Goal: Task Accomplishment & Management: Use online tool/utility

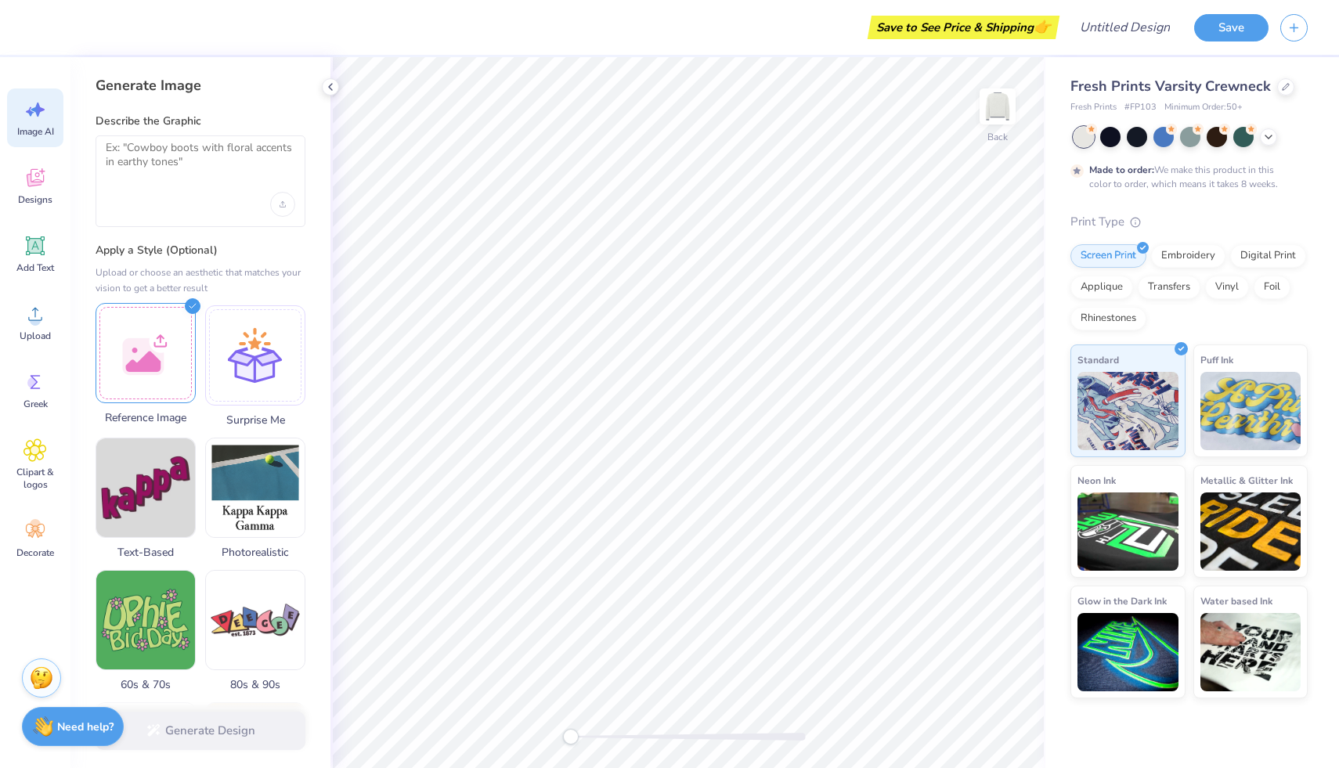
click at [114, 357] on div at bounding box center [146, 353] width 100 height 100
click at [167, 327] on div at bounding box center [146, 353] width 100 height 100
click at [221, 729] on div "Generate Design" at bounding box center [200, 731] width 260 height 76
click at [154, 729] on div "Generate Design" at bounding box center [200, 731] width 260 height 76
click at [161, 372] on img at bounding box center [145, 353] width 99 height 99
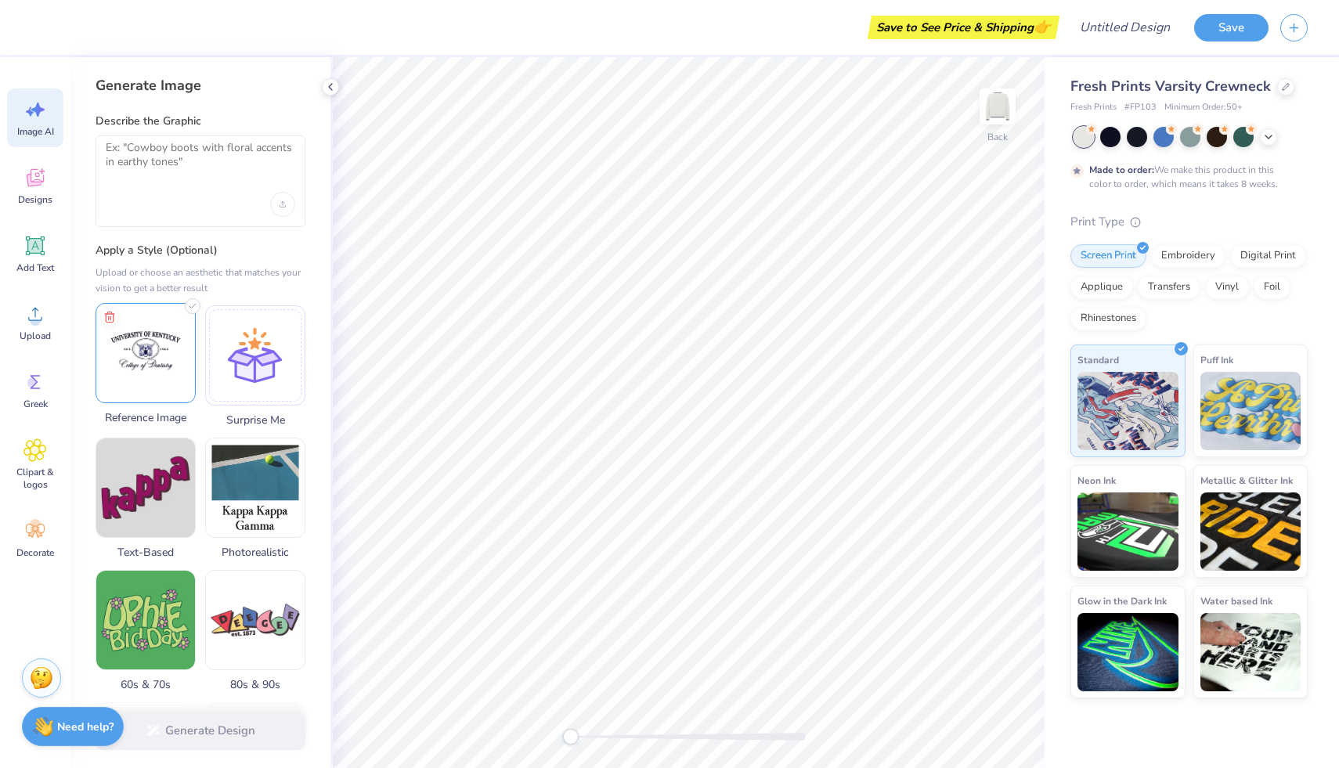
click at [161, 372] on img at bounding box center [145, 353] width 99 height 99
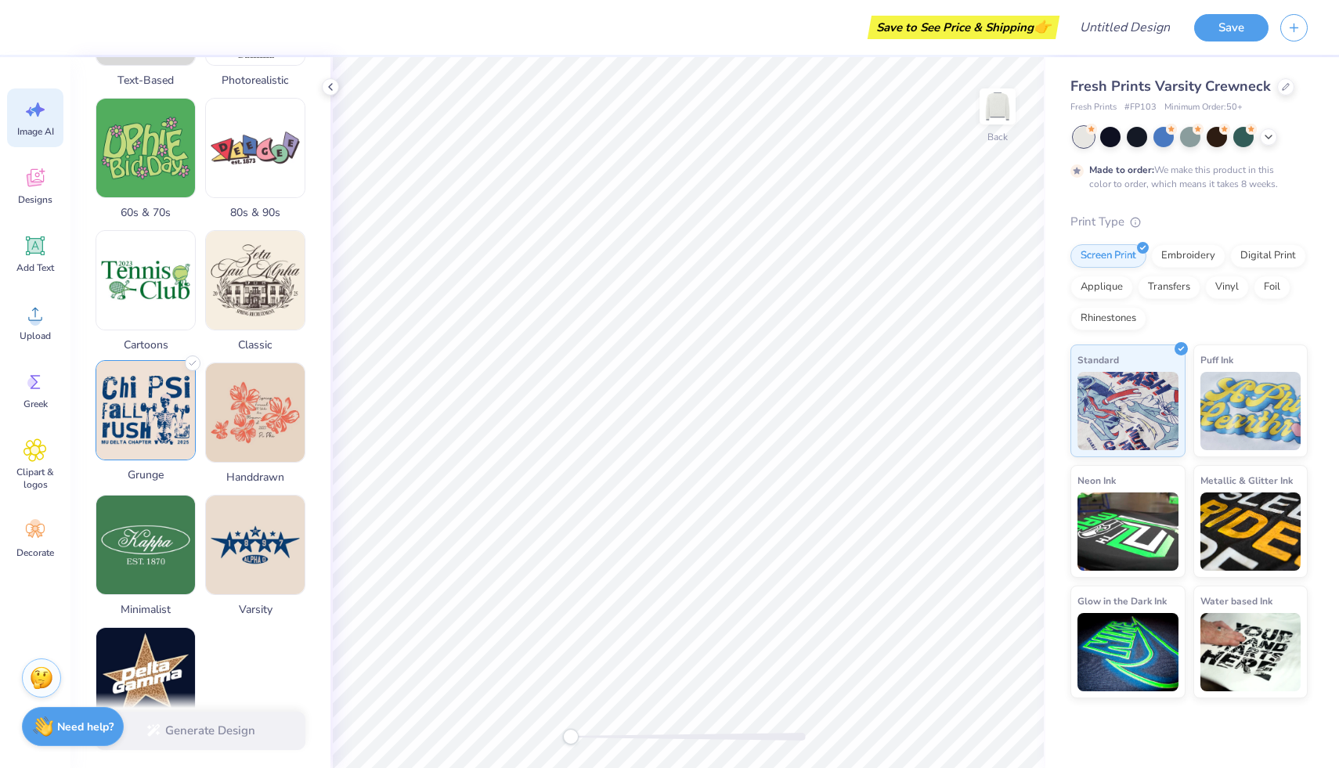
scroll to position [583, 0]
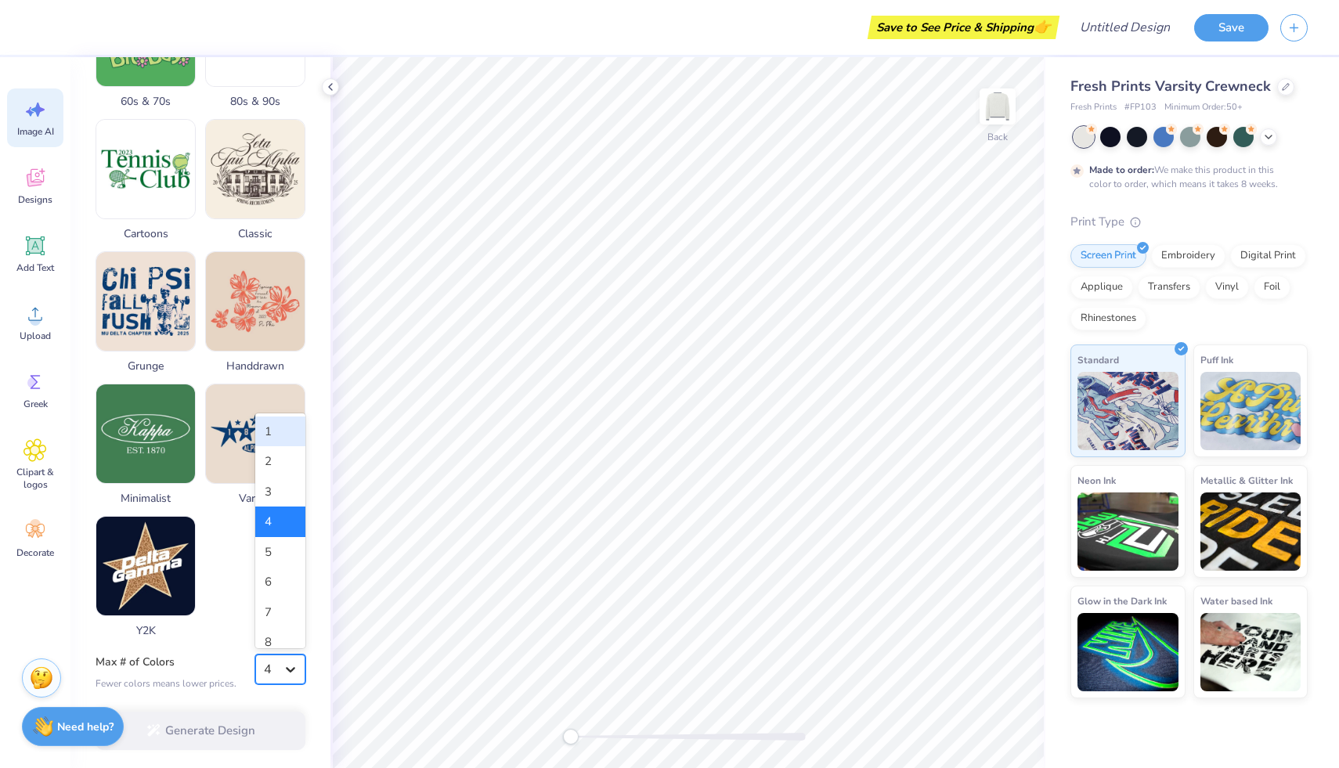
click at [276, 673] on div at bounding box center [290, 669] width 28 height 28
click at [276, 422] on div "1" at bounding box center [280, 432] width 50 height 31
click at [257, 716] on div "Generate Design" at bounding box center [200, 731] width 260 height 76
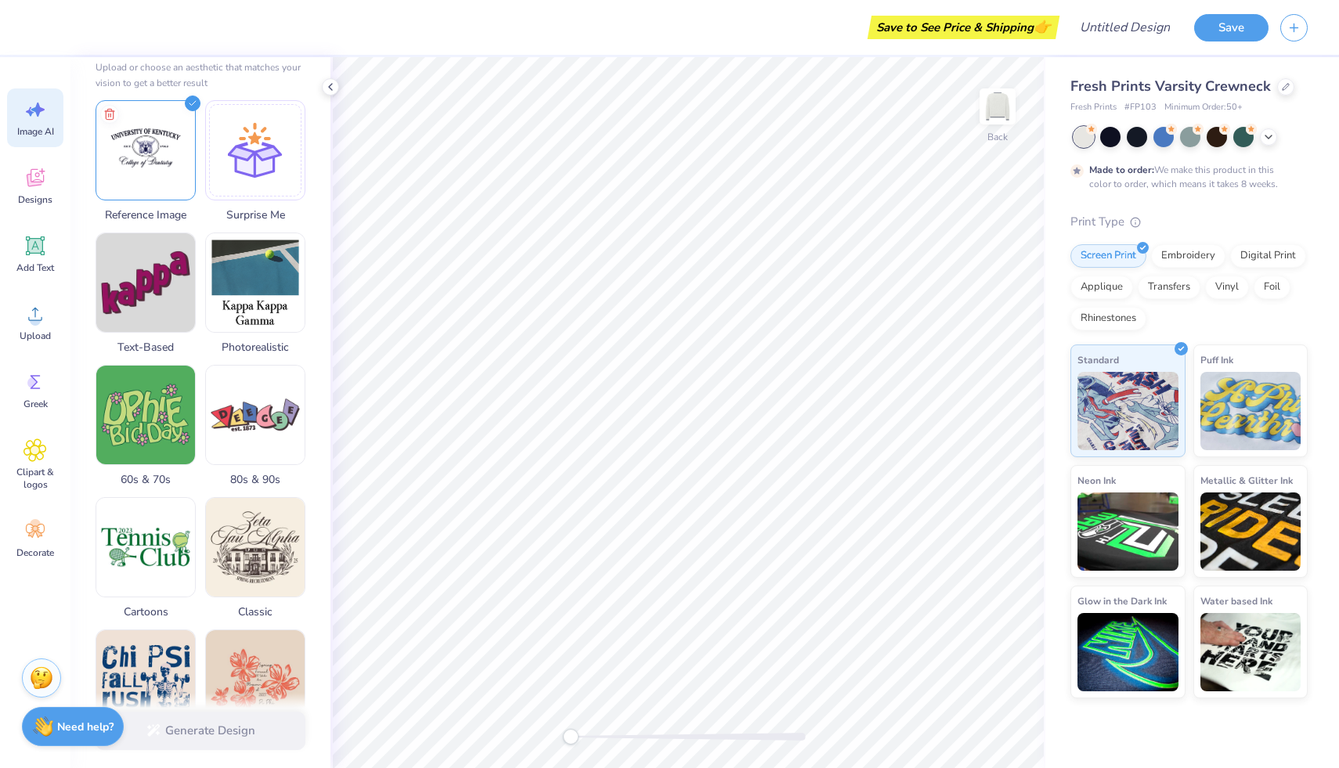
scroll to position [0, 0]
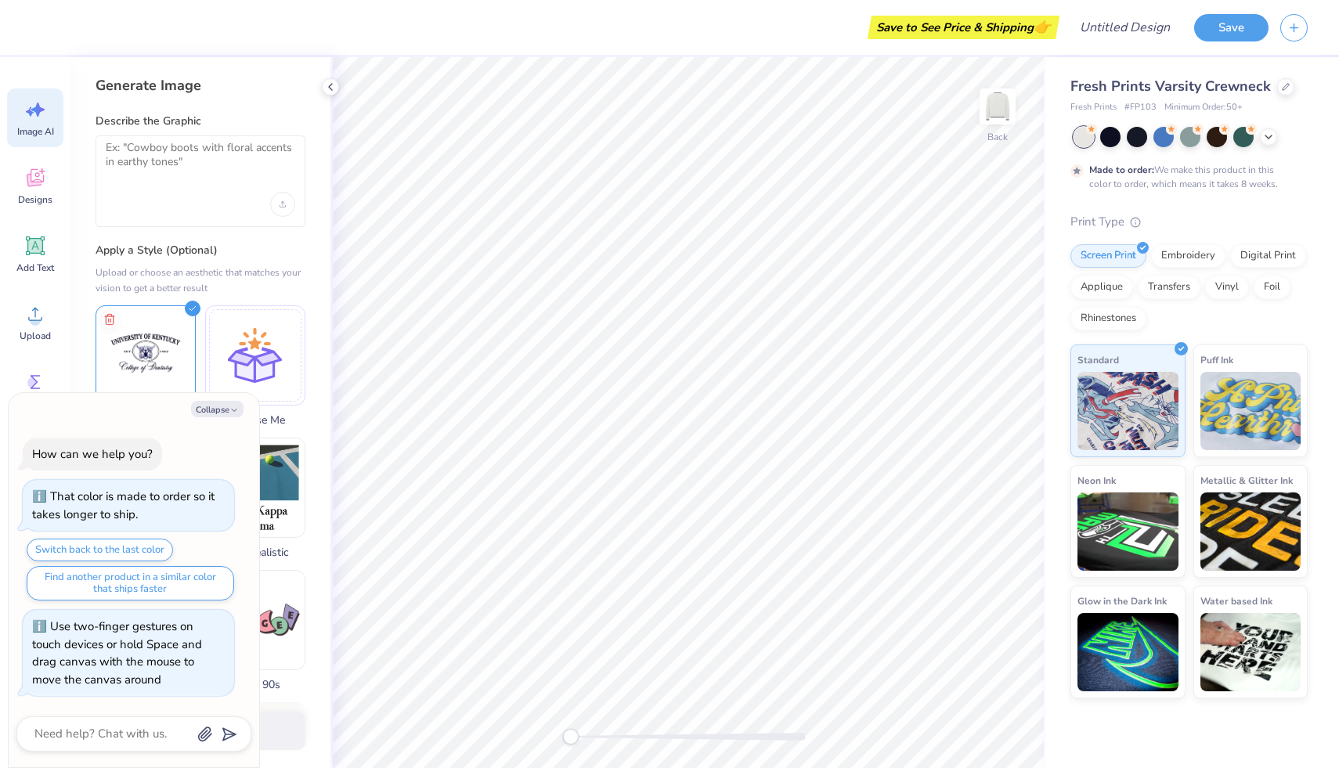
click at [402, 711] on div "Back" at bounding box center [687, 412] width 715 height 711
click at [224, 398] on div "Collapse How can we help you? That color is made to order so it takes longer to…" at bounding box center [134, 580] width 251 height 375
click at [226, 412] on button "Collapse" at bounding box center [217, 409] width 52 height 16
type textarea "x"
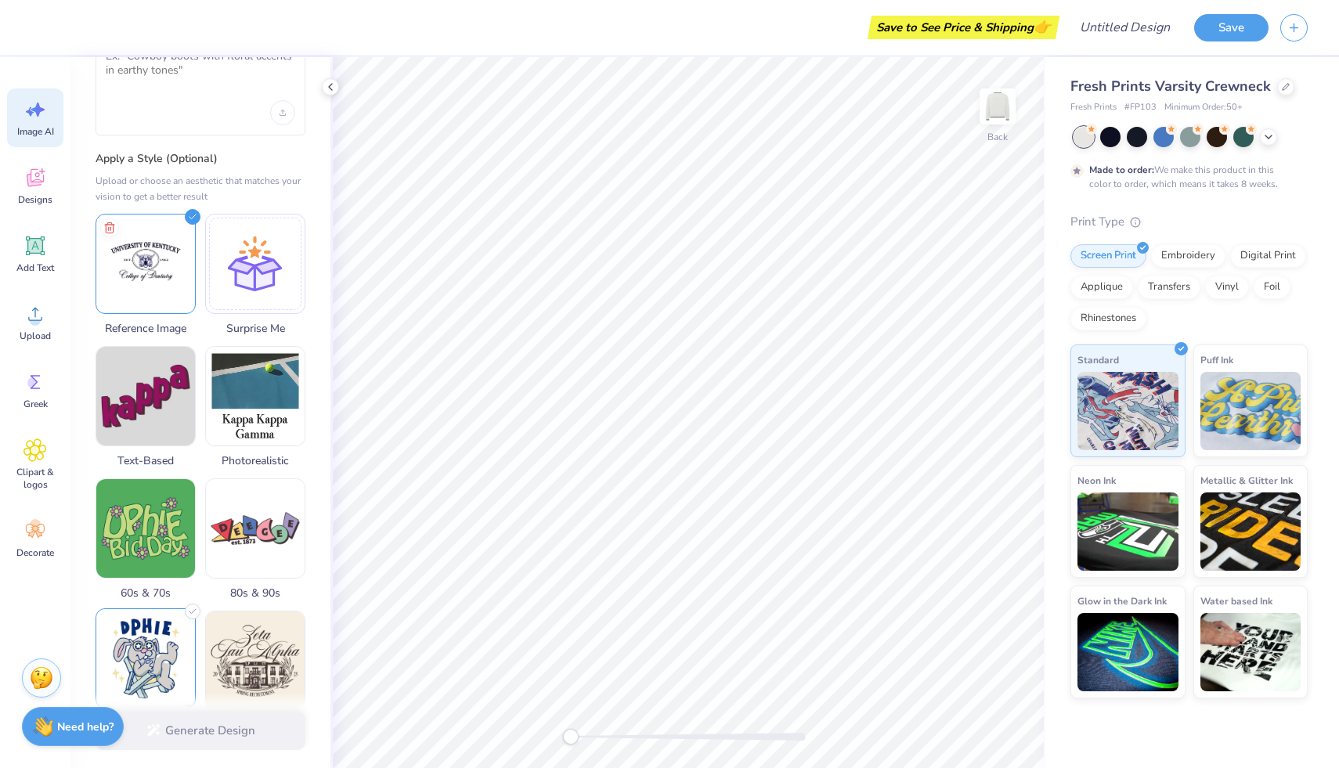
scroll to position [69, 0]
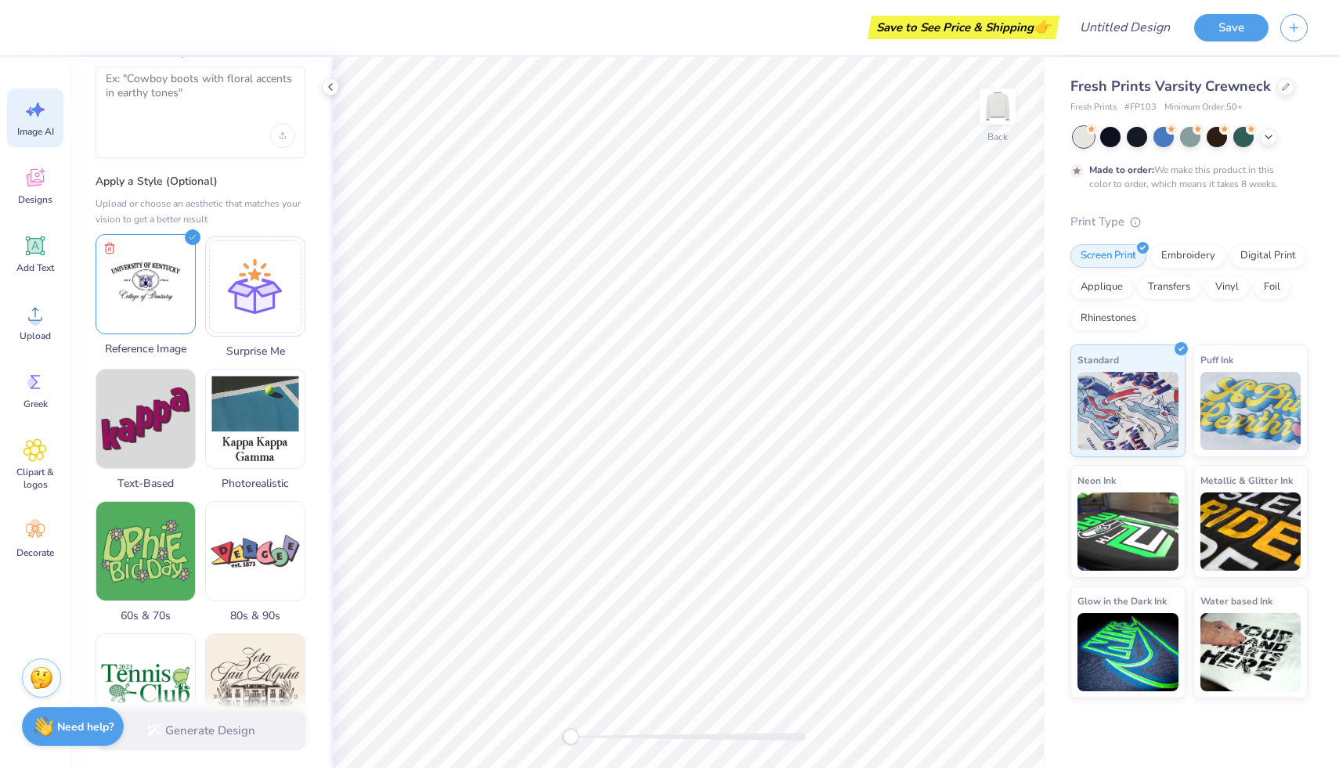
click at [157, 279] on img at bounding box center [145, 284] width 99 height 99
click at [631, 285] on div "Save to See Price & Shipping 👉 Design Title Save Image AI Designs Add Text Uplo…" at bounding box center [669, 384] width 1339 height 768
drag, startPoint x: 132, startPoint y: 273, endPoint x: 303, endPoint y: 273, distance: 170.7
click at [595, 376] on ul "Cut Copy Paste Remove Background Duplicate Select All Delete Group Ungroup Brin…" at bounding box center [607, 500] width 123 height 398
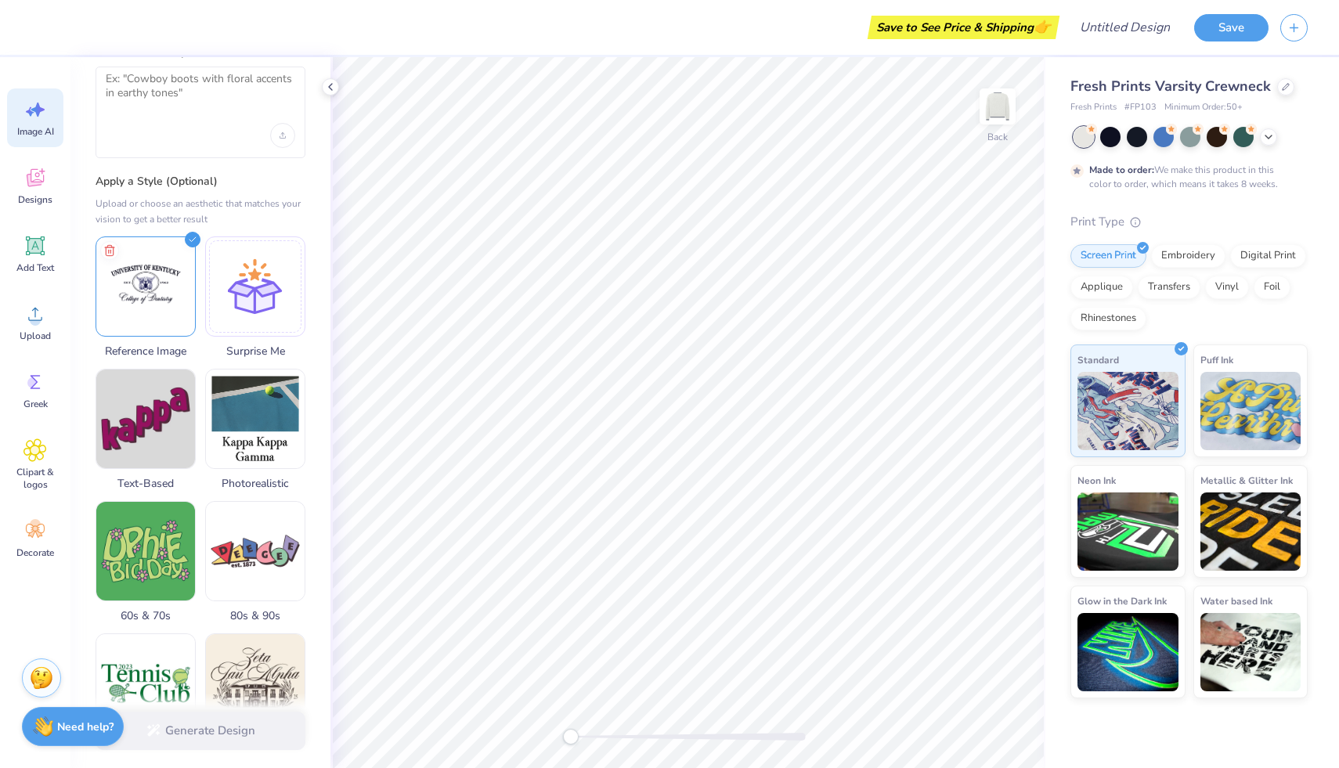
click at [261, 111] on div at bounding box center [201, 113] width 210 height 92
click at [237, 81] on textarea at bounding box center [200, 91] width 189 height 39
click at [30, 302] on icon at bounding box center [34, 313] width 23 height 23
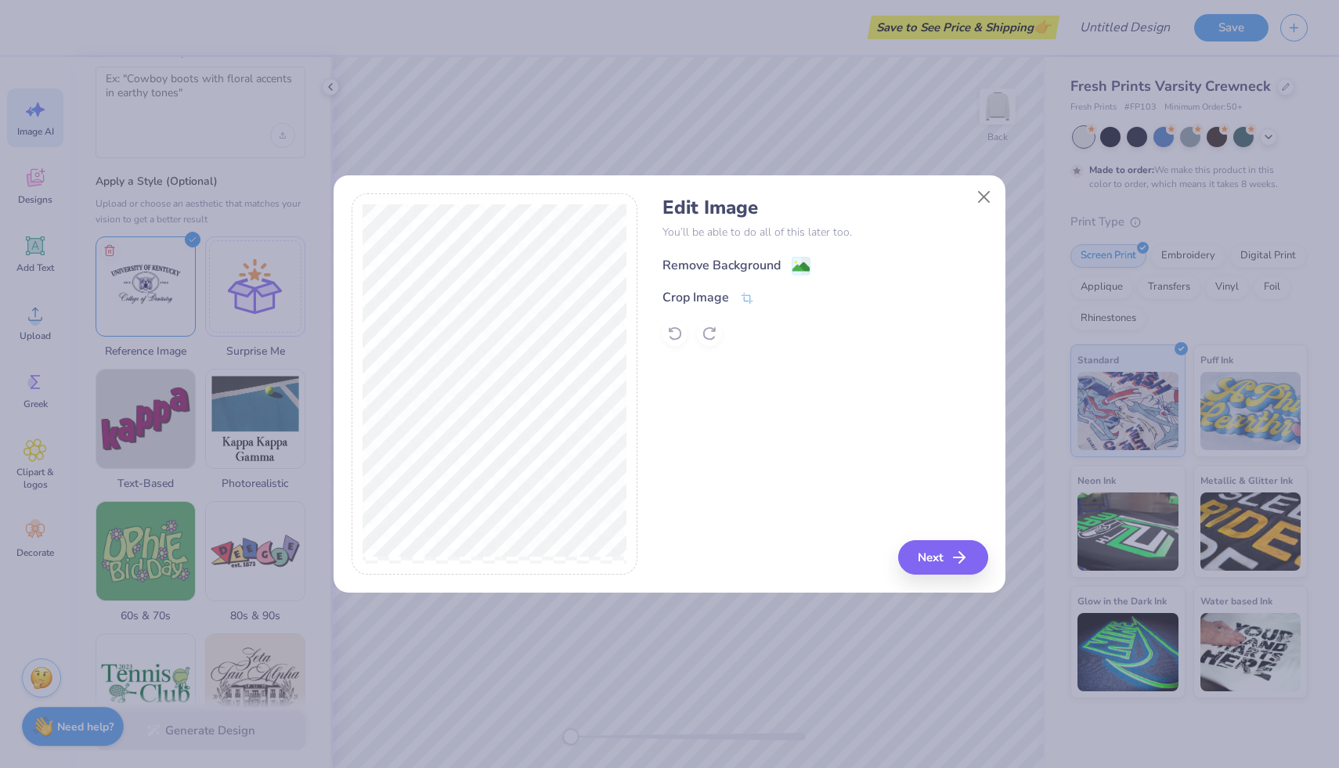
click at [749, 265] on div "Remove Background" at bounding box center [721, 265] width 118 height 19
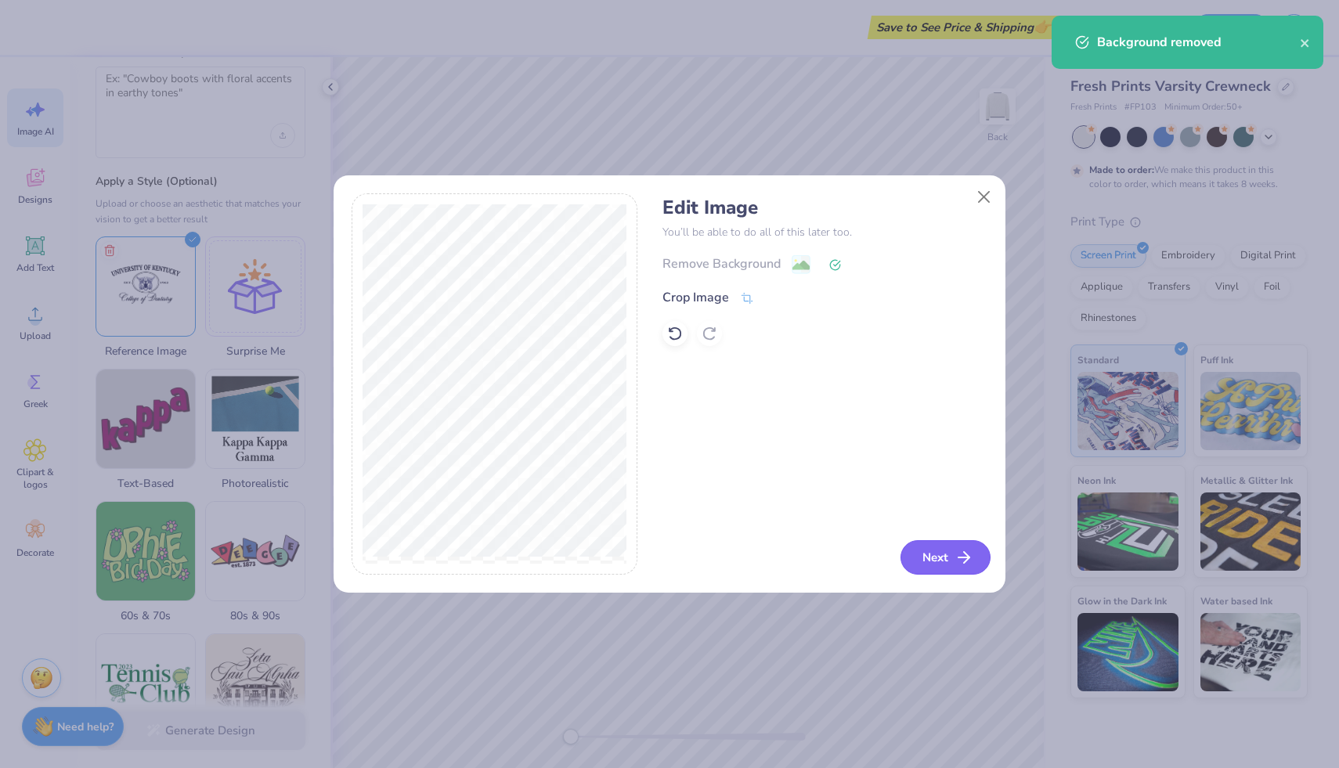
click at [954, 557] on icon "button" at bounding box center [963, 557] width 19 height 19
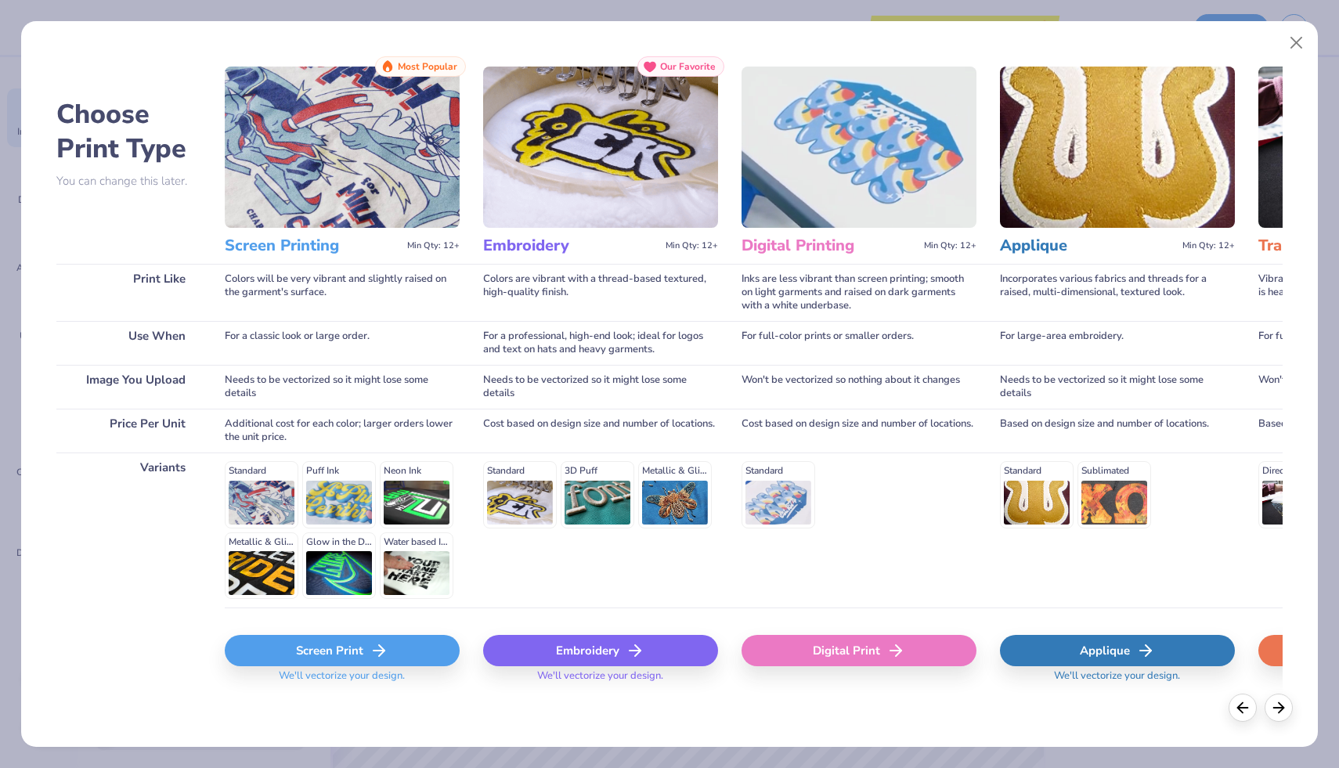
scroll to position [13, 0]
click at [391, 135] on img at bounding box center [342, 146] width 235 height 161
click at [416, 653] on div "Screen Print" at bounding box center [342, 649] width 235 height 31
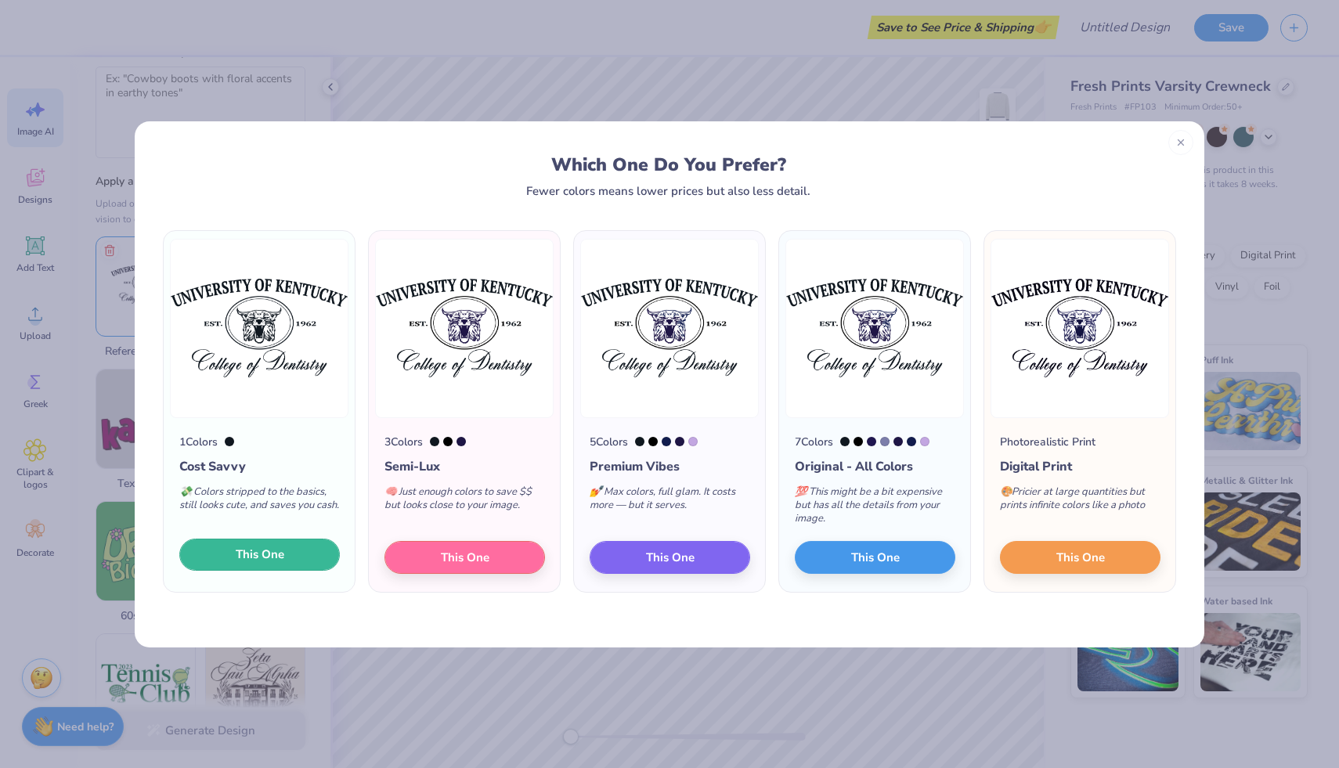
click at [257, 552] on span "This One" at bounding box center [260, 555] width 49 height 18
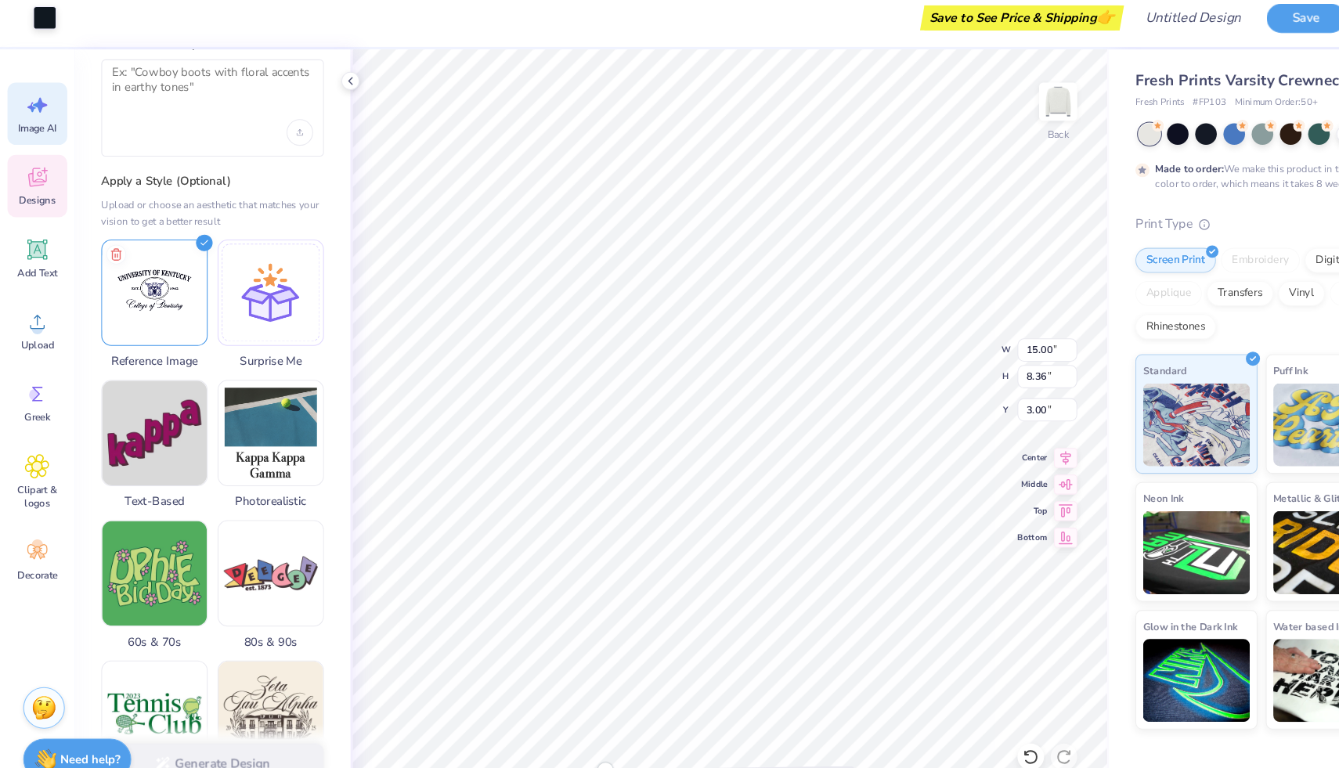
click at [23, 180] on icon at bounding box center [34, 177] width 23 height 23
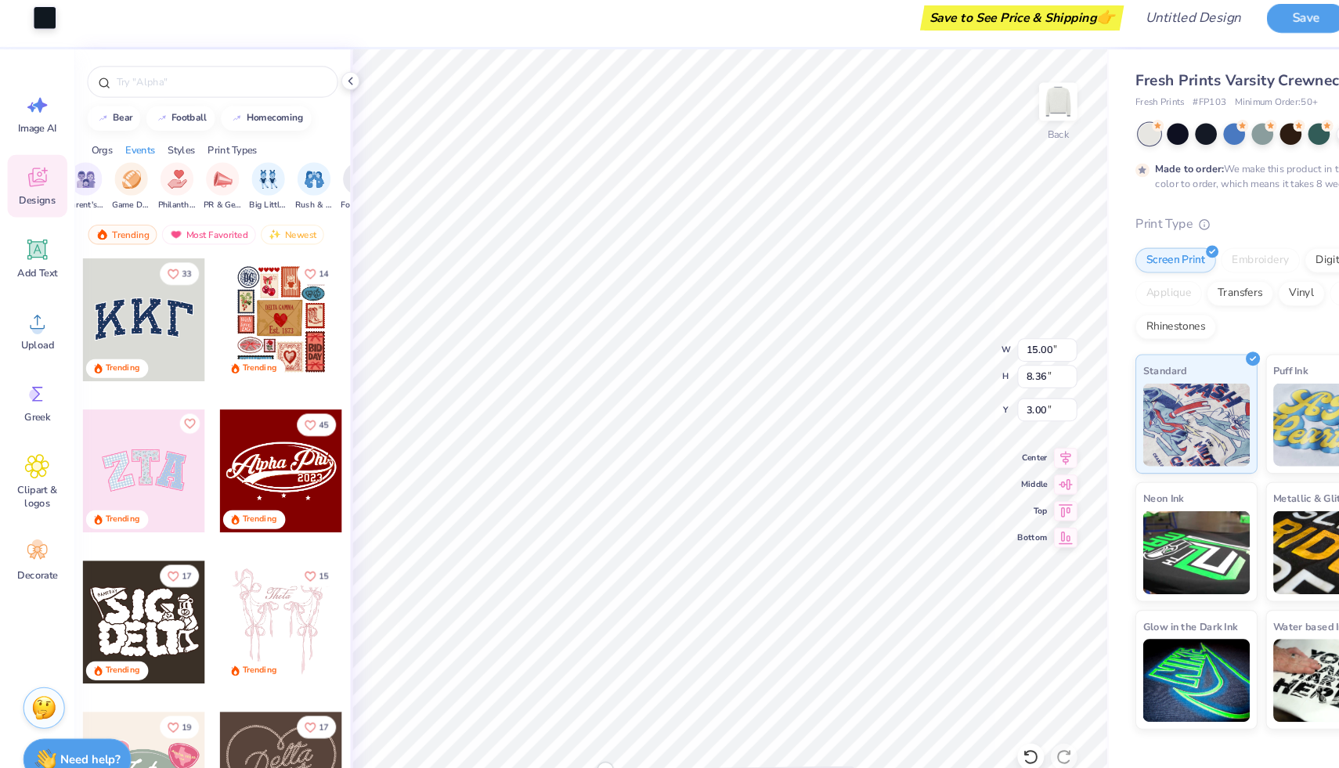
scroll to position [0, 214]
click at [42, 334] on span "Upload" at bounding box center [35, 336] width 31 height 13
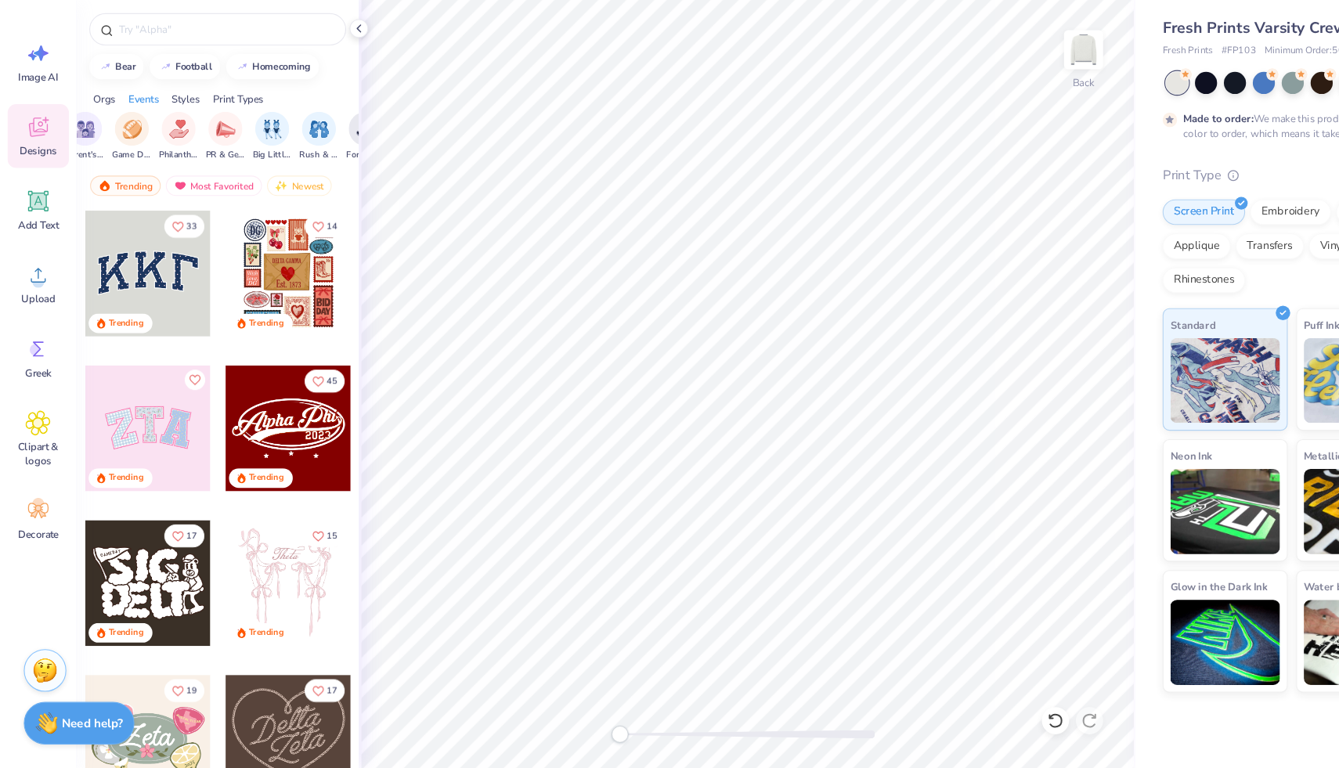
scroll to position [0, 0]
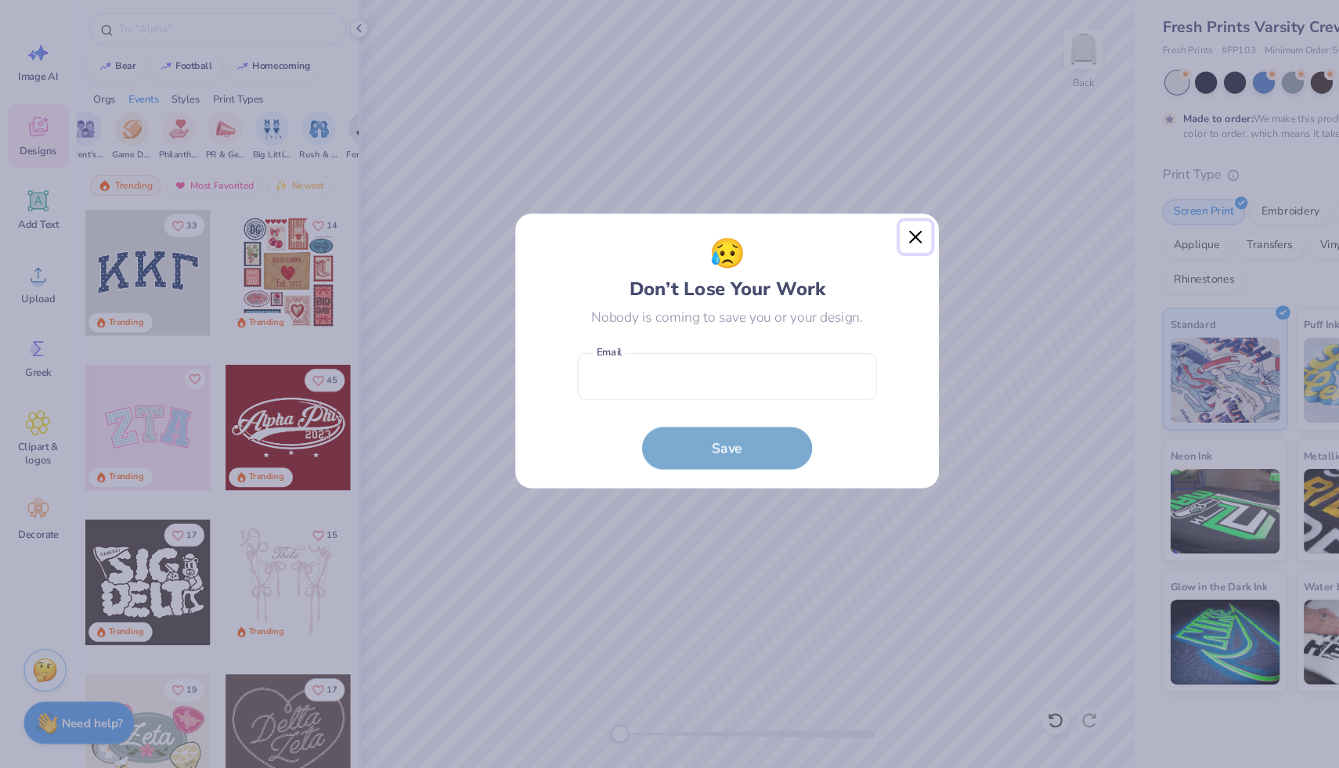
click at [832, 273] on button "Close" at bounding box center [843, 280] width 30 height 30
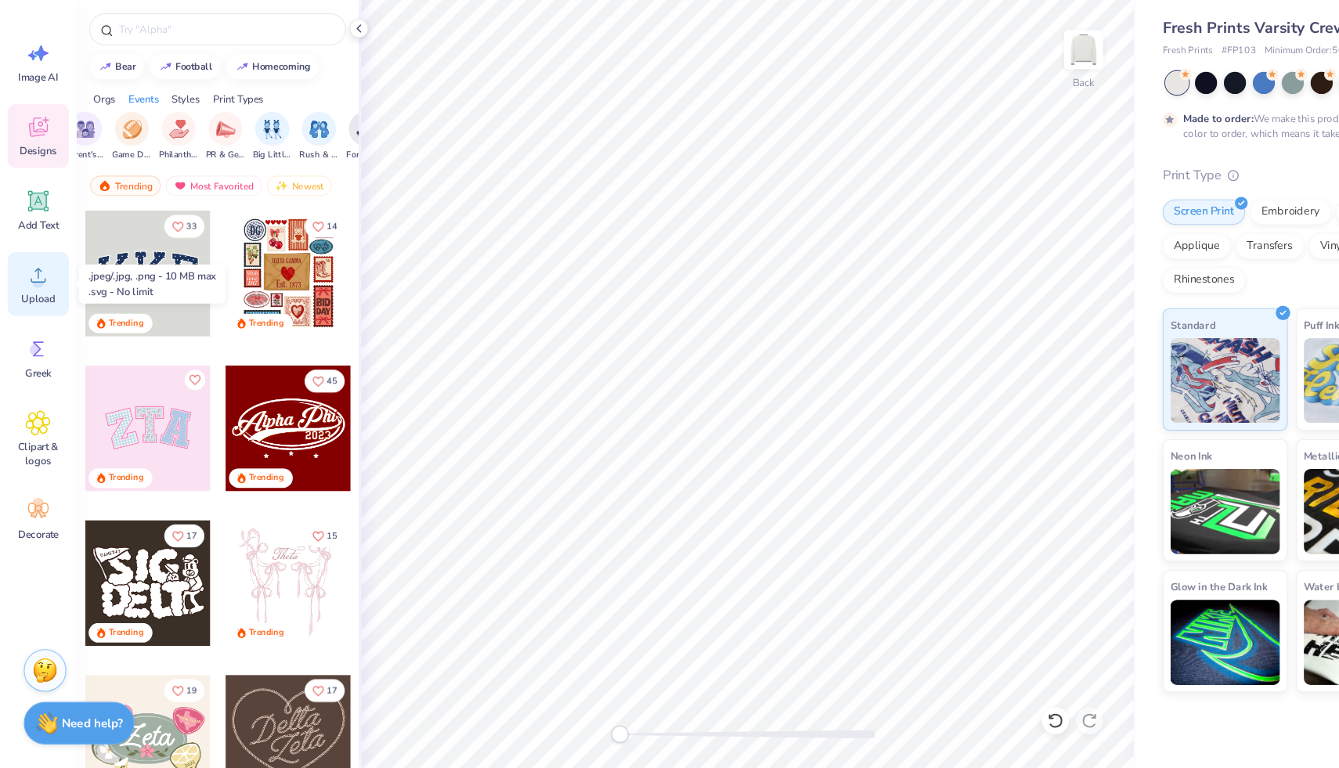
click at [38, 326] on div "Upload" at bounding box center [35, 322] width 56 height 59
click at [40, 317] on icon at bounding box center [34, 313] width 23 height 23
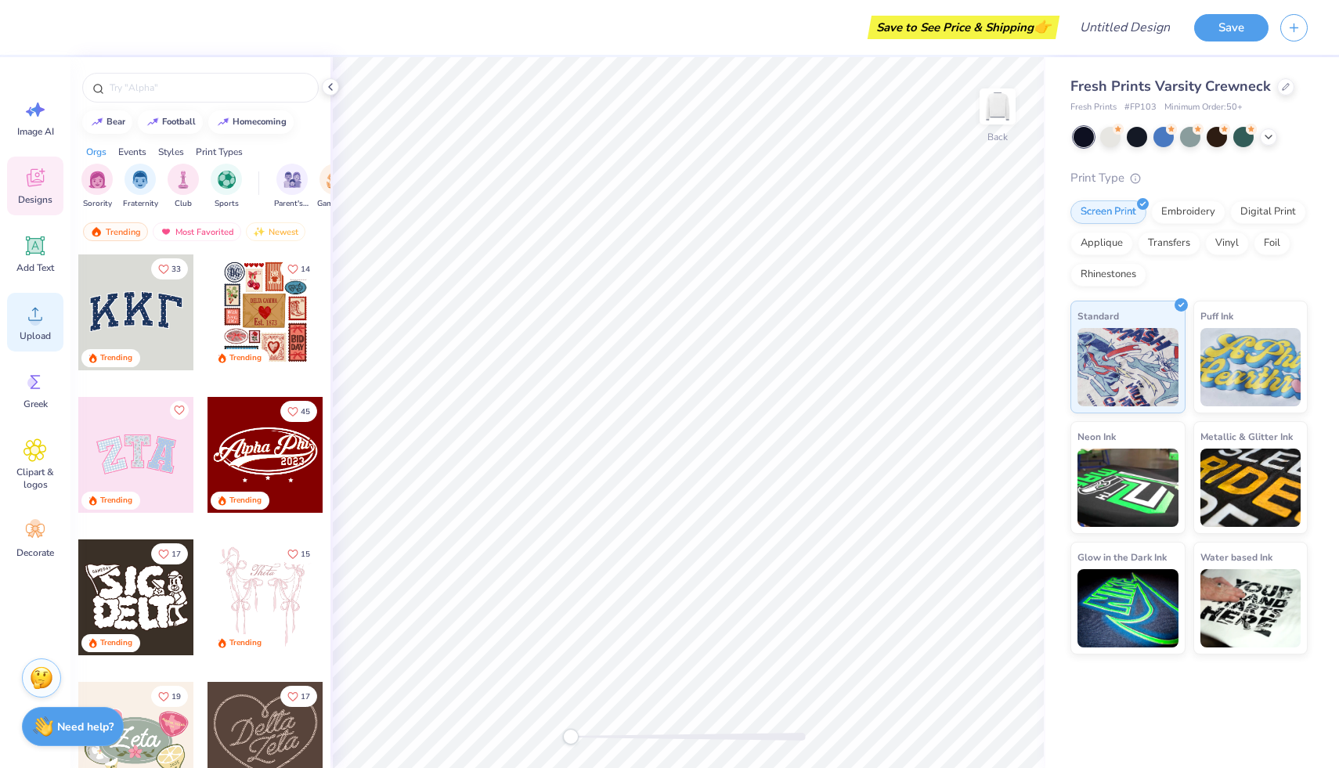
click at [34, 317] on circle at bounding box center [35, 320] width 11 height 11
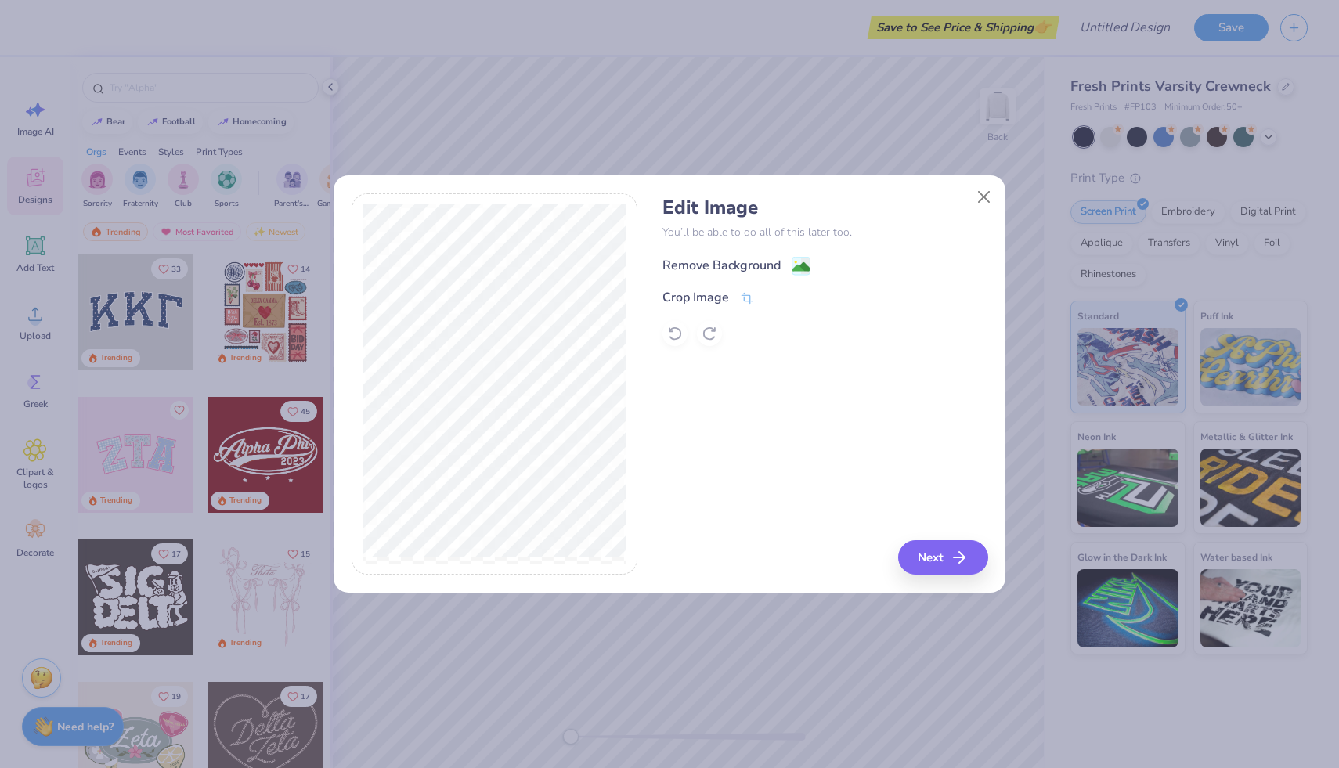
click at [799, 260] on image at bounding box center [800, 266] width 17 height 17
click at [921, 554] on button "Next" at bounding box center [945, 557] width 90 height 34
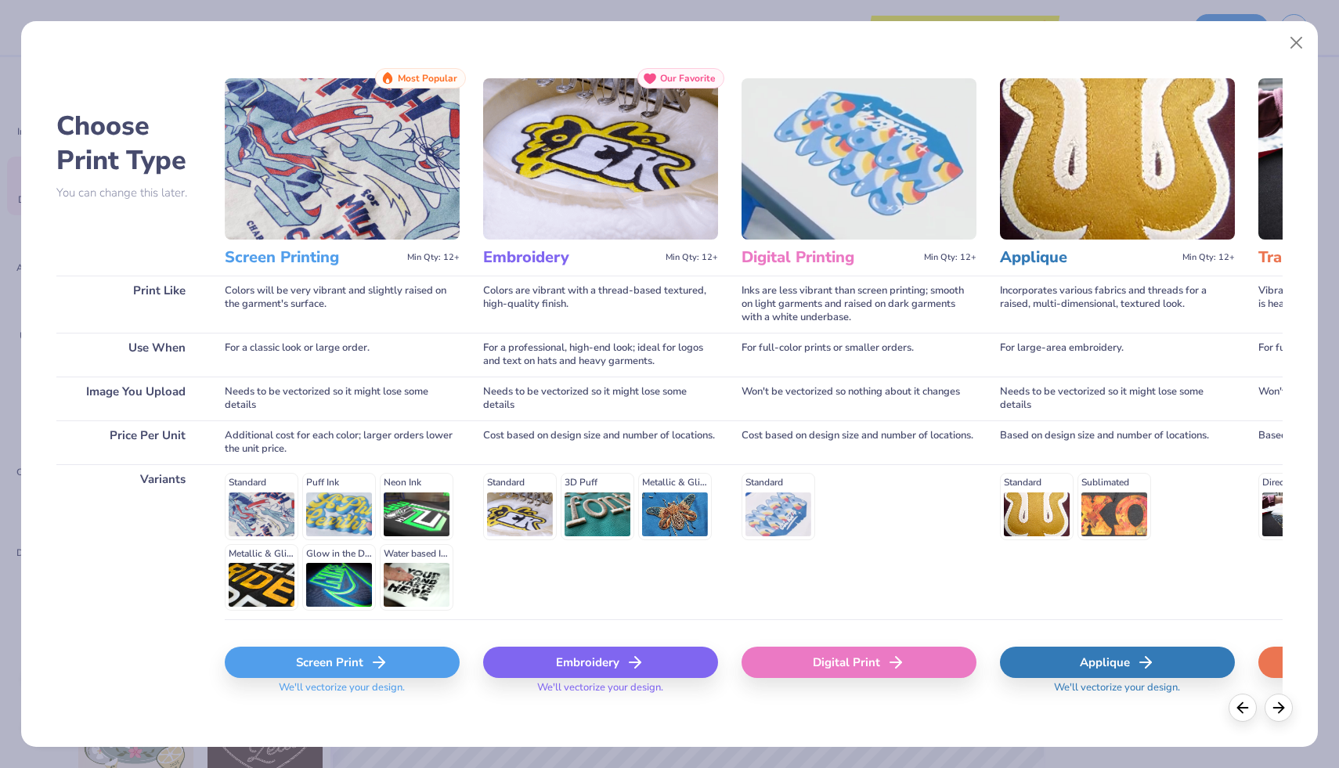
click at [534, 664] on div "Embroidery" at bounding box center [600, 662] width 235 height 31
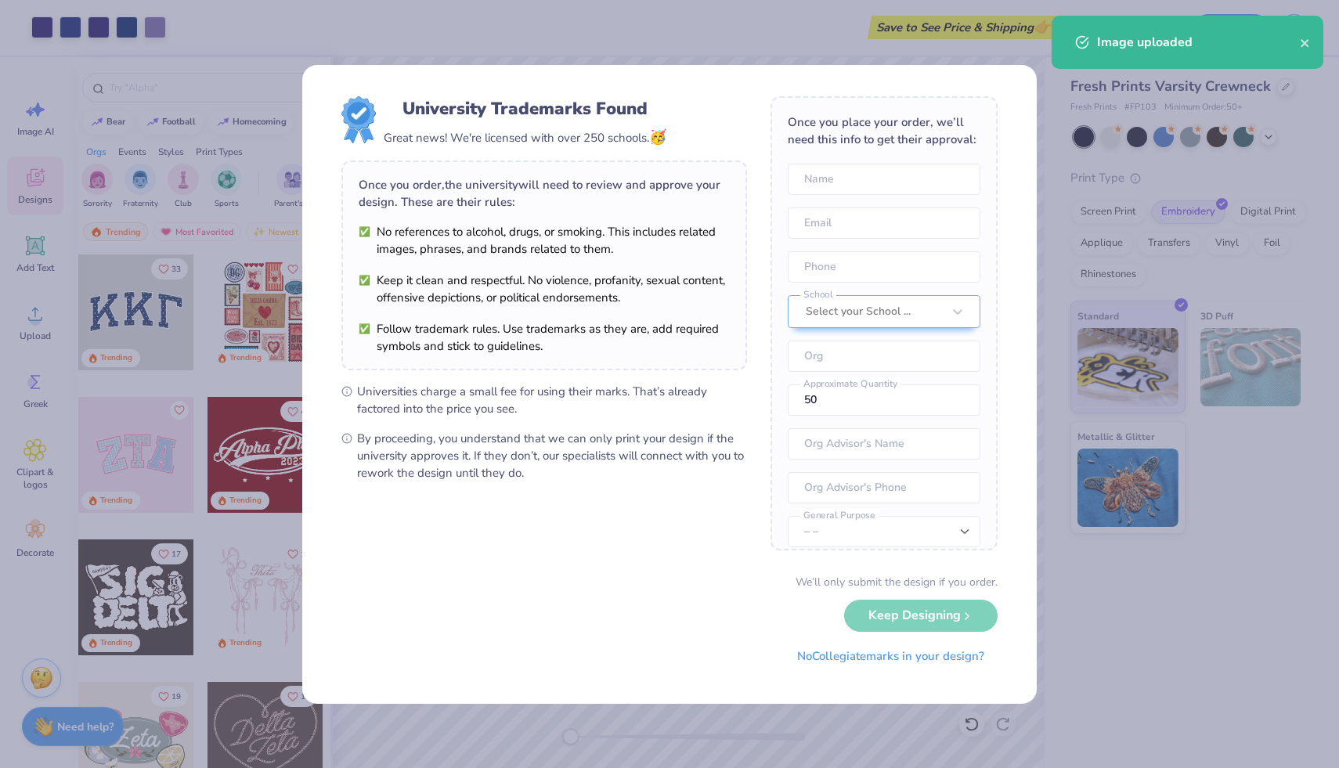
click at [783, 421] on div "Once you place your order, we’ll need this info to get their approval: Name Ema…" at bounding box center [883, 323] width 227 height 454
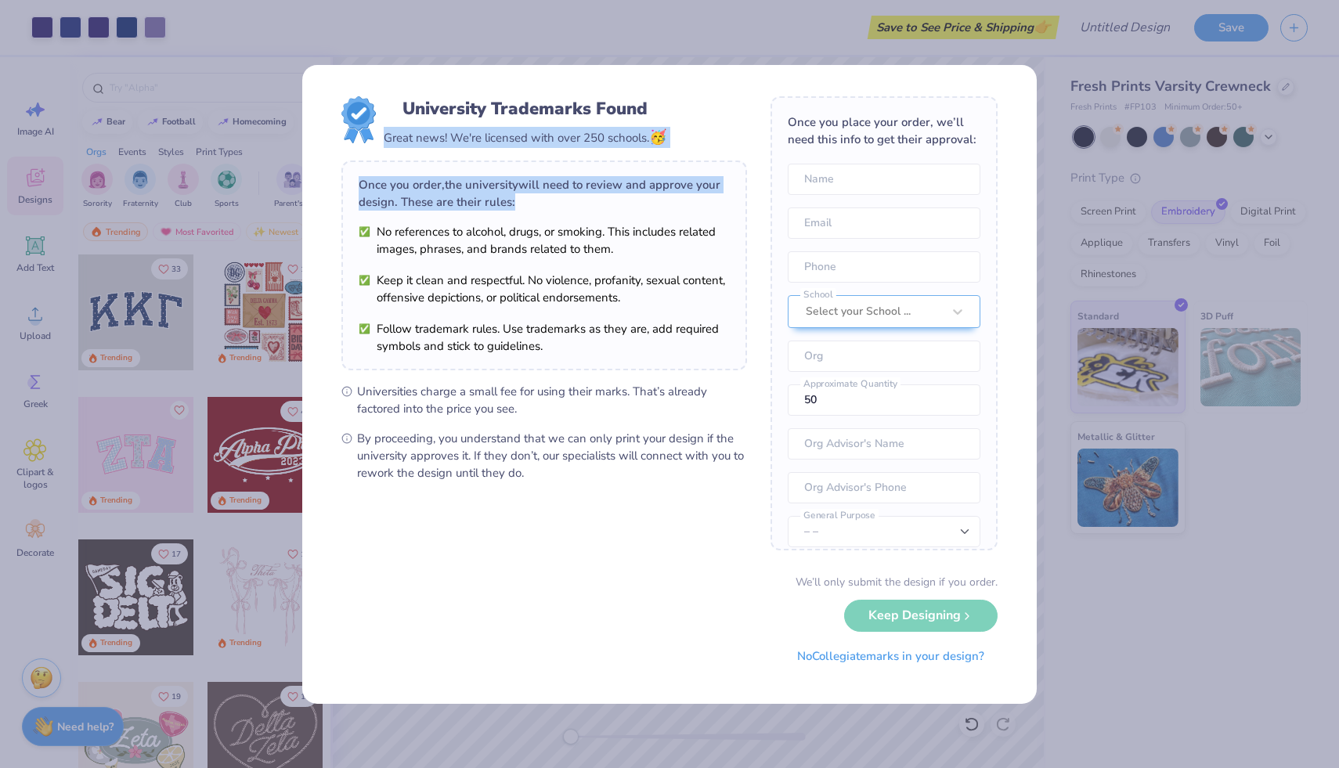
drag, startPoint x: 746, startPoint y: 89, endPoint x: 734, endPoint y: 196, distance: 107.2
click at [734, 197] on div "University Trademarks Found Great news! We're licensed with over 250 schools. 🥳…" at bounding box center [669, 384] width 734 height 639
click at [721, 85] on div "University Trademarks Found Great news! We're licensed with over 250 schools. 🥳…" at bounding box center [669, 384] width 734 height 639
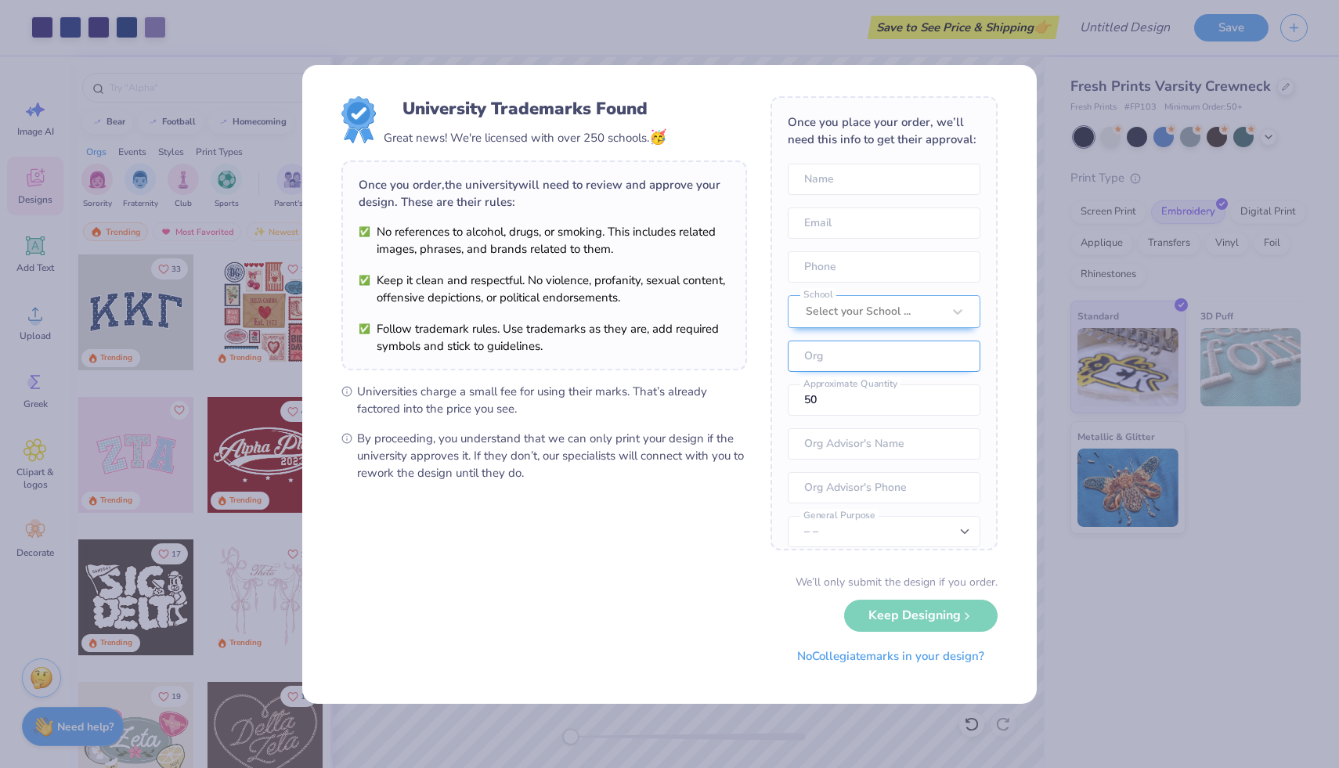
scroll to position [58, 0]
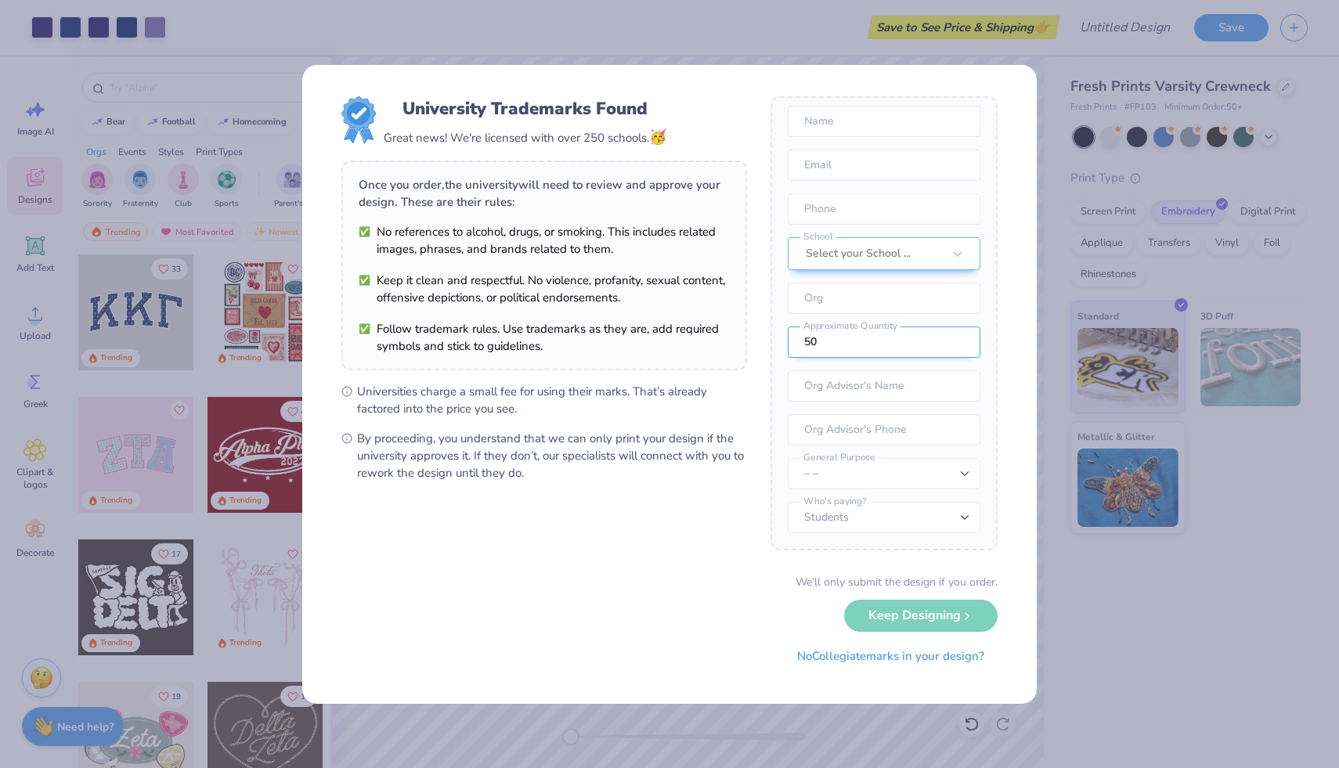
click at [855, 336] on input "50" at bounding box center [884, 341] width 193 height 31
type input "5"
type input "100"
click at [896, 395] on input "text" at bounding box center [884, 385] width 193 height 31
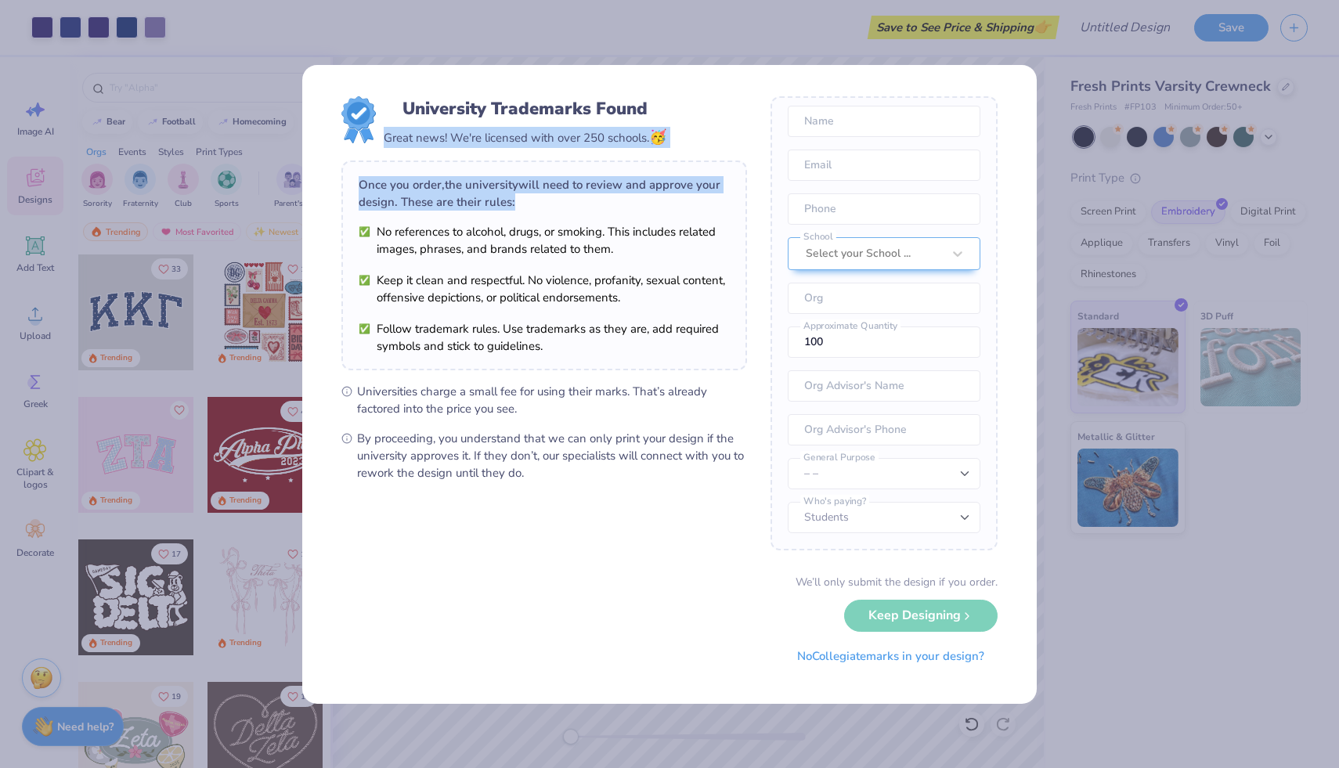
drag, startPoint x: 665, startPoint y: 116, endPoint x: 680, endPoint y: 193, distance: 78.2
click at [680, 193] on div "University Trademarks Found Great news! We're licensed with over 250 schools. 🥳…" at bounding box center [544, 288] width 406 height 385
click at [680, 106] on div "University Trademarks Found Great news! We're licensed with over 250 schools. 🥳" at bounding box center [544, 122] width 406 height 52
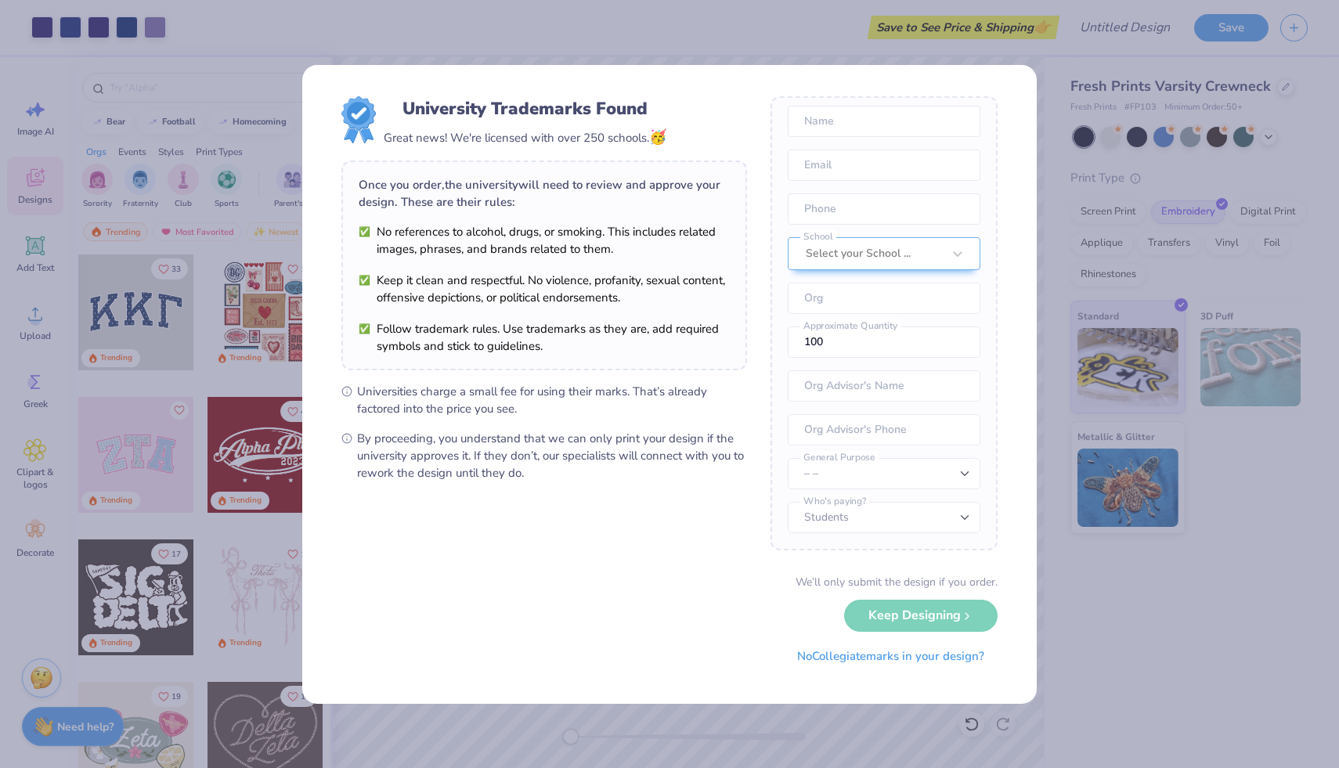
click at [921, 636] on div "We’ll only submit the design if you order. Keep Designing No Collegiate marks i…" at bounding box center [669, 623] width 656 height 99
click at [926, 623] on div "We’ll only submit the design if you order. Keep Designing No Collegiate marks i…" at bounding box center [669, 623] width 656 height 99
click at [932, 608] on div "We’ll only submit the design if you order. Keep Designing No Collegiate marks i…" at bounding box center [669, 623] width 656 height 99
click at [233, 377] on div "University Trademarks Found Great news! We're licensed with over 250 schools. 🥳…" at bounding box center [669, 384] width 1339 height 768
click at [877, 118] on input "text" at bounding box center [884, 121] width 193 height 31
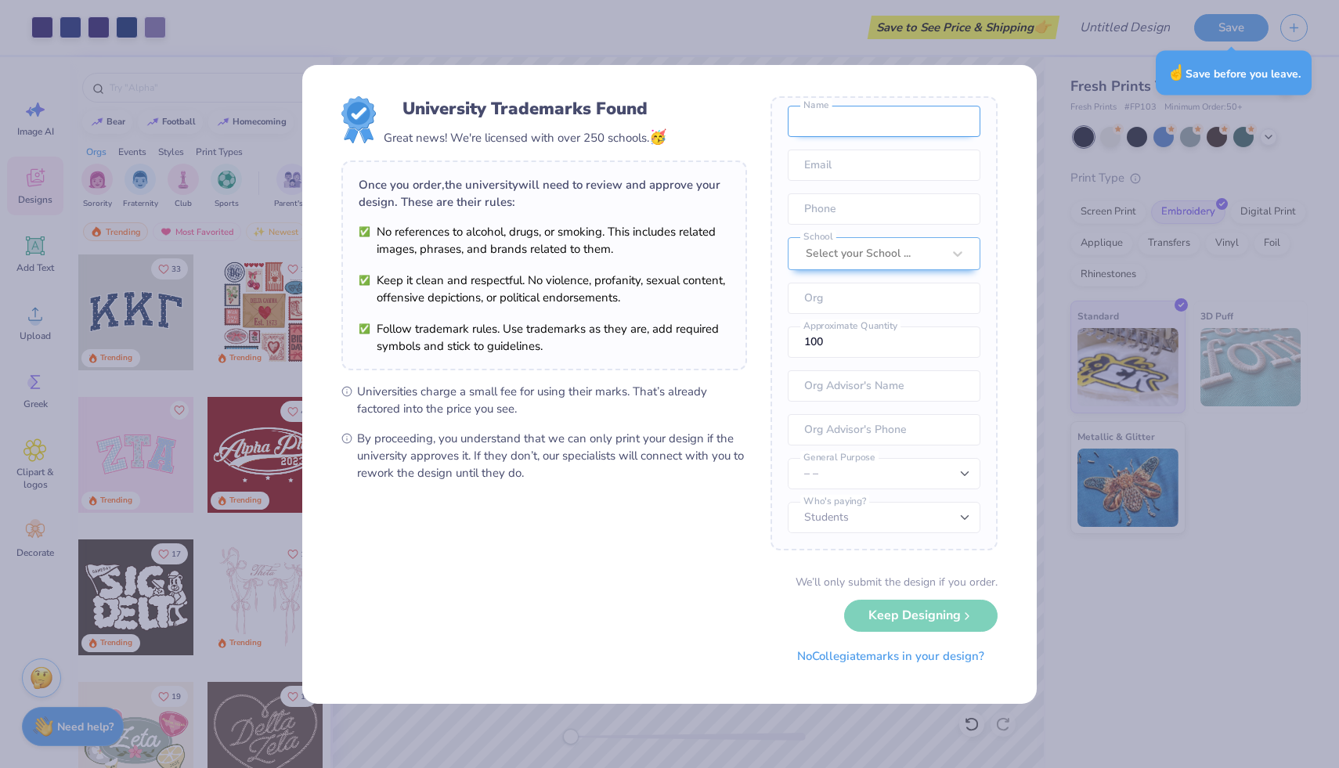
scroll to position [0, 0]
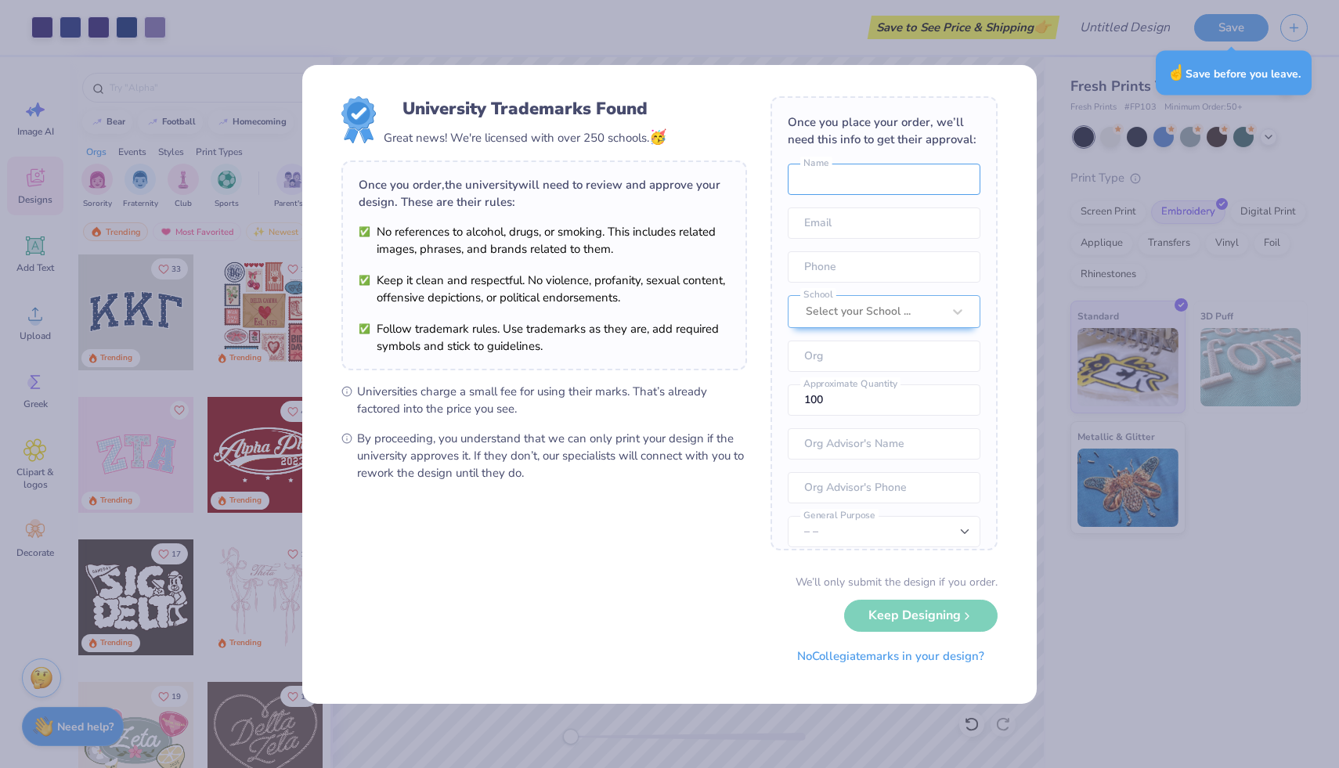
type input "Hannah Stein"
type input "hsst230@uky.edu"
type input "(502) 554-7125"
type input "University of Kentucky"
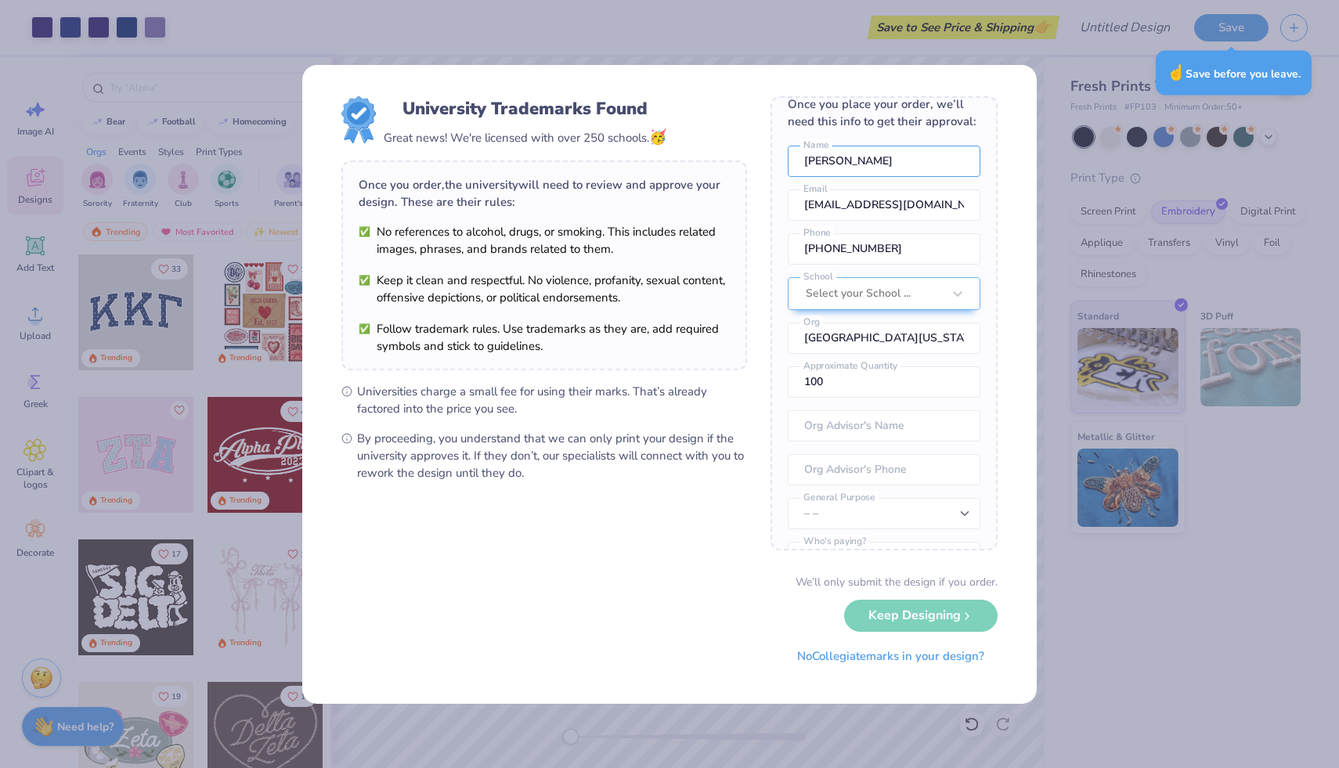
scroll to position [19, 0]
click at [903, 283] on div at bounding box center [858, 293] width 105 height 20
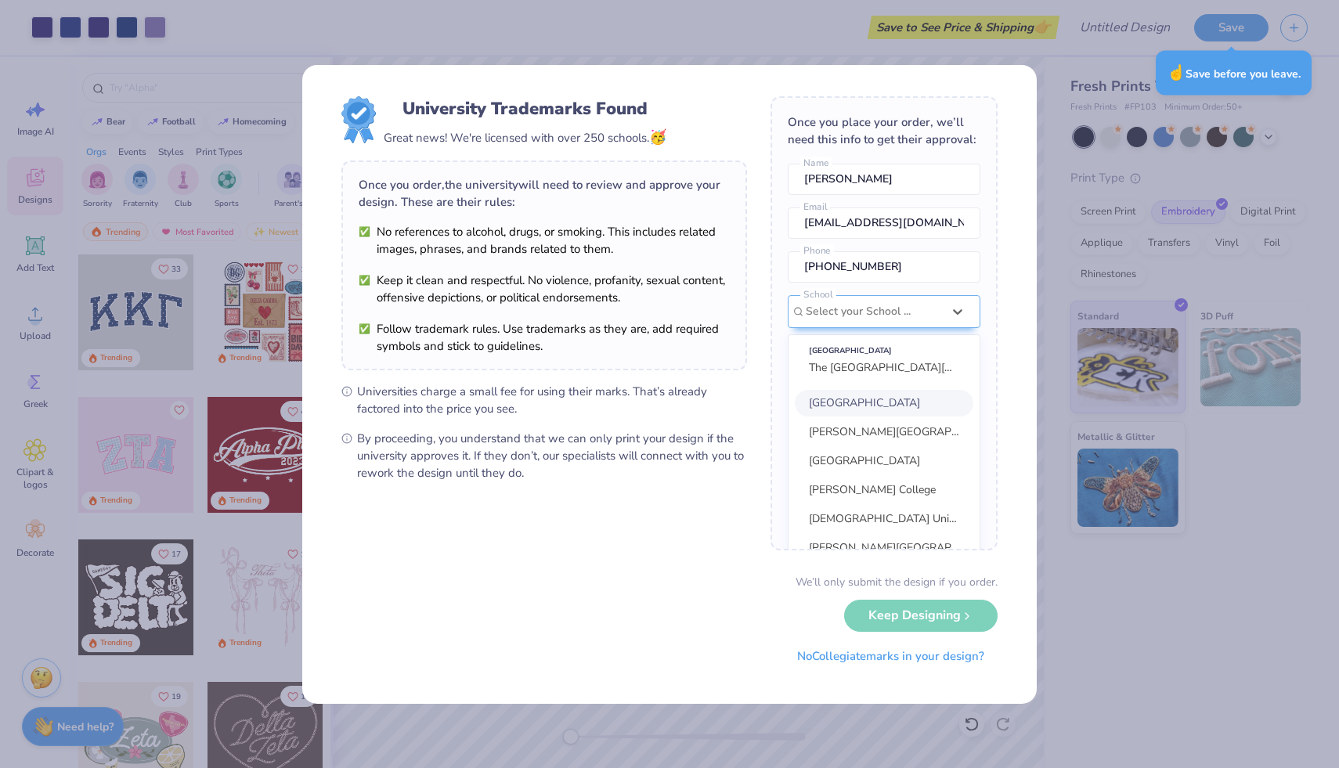
scroll to position [70, 0]
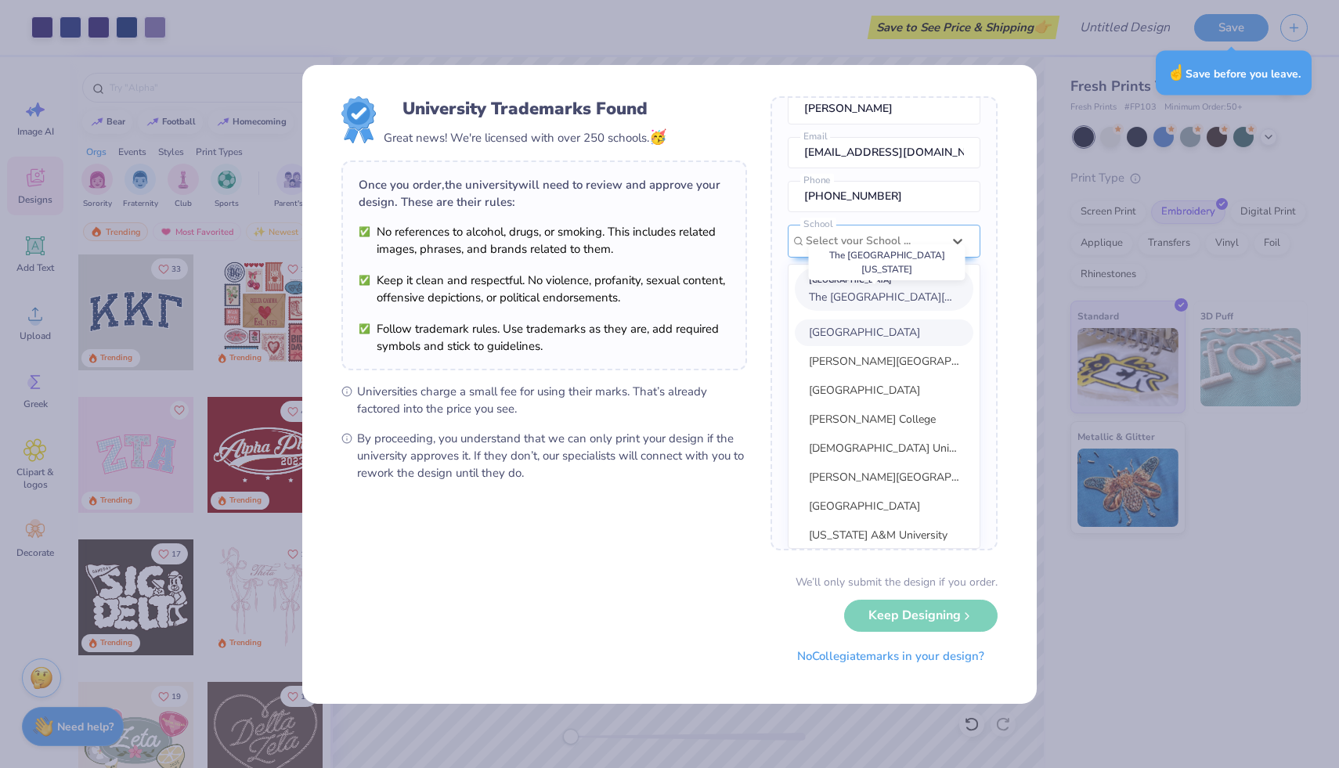
click at [899, 295] on span "The University of Kentucky" at bounding box center [904, 297] width 191 height 15
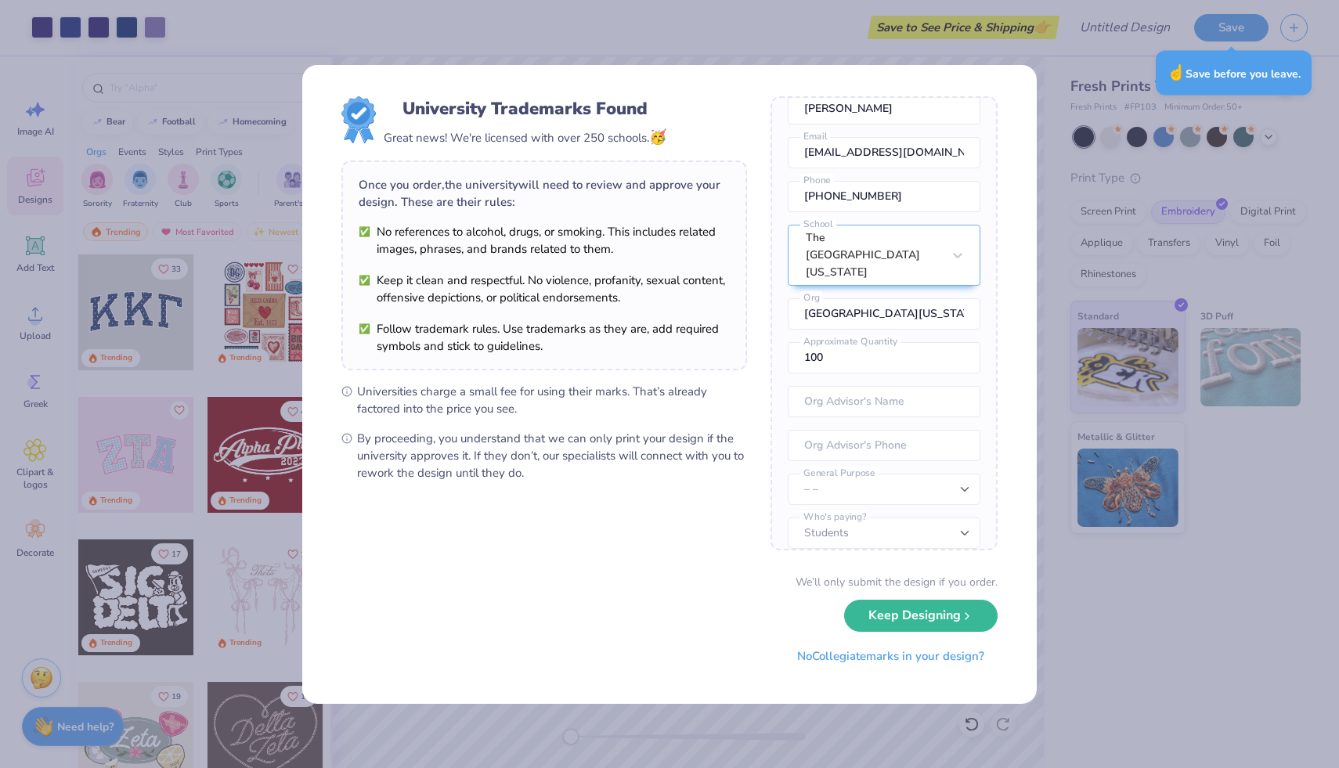
scroll to position [58, 0]
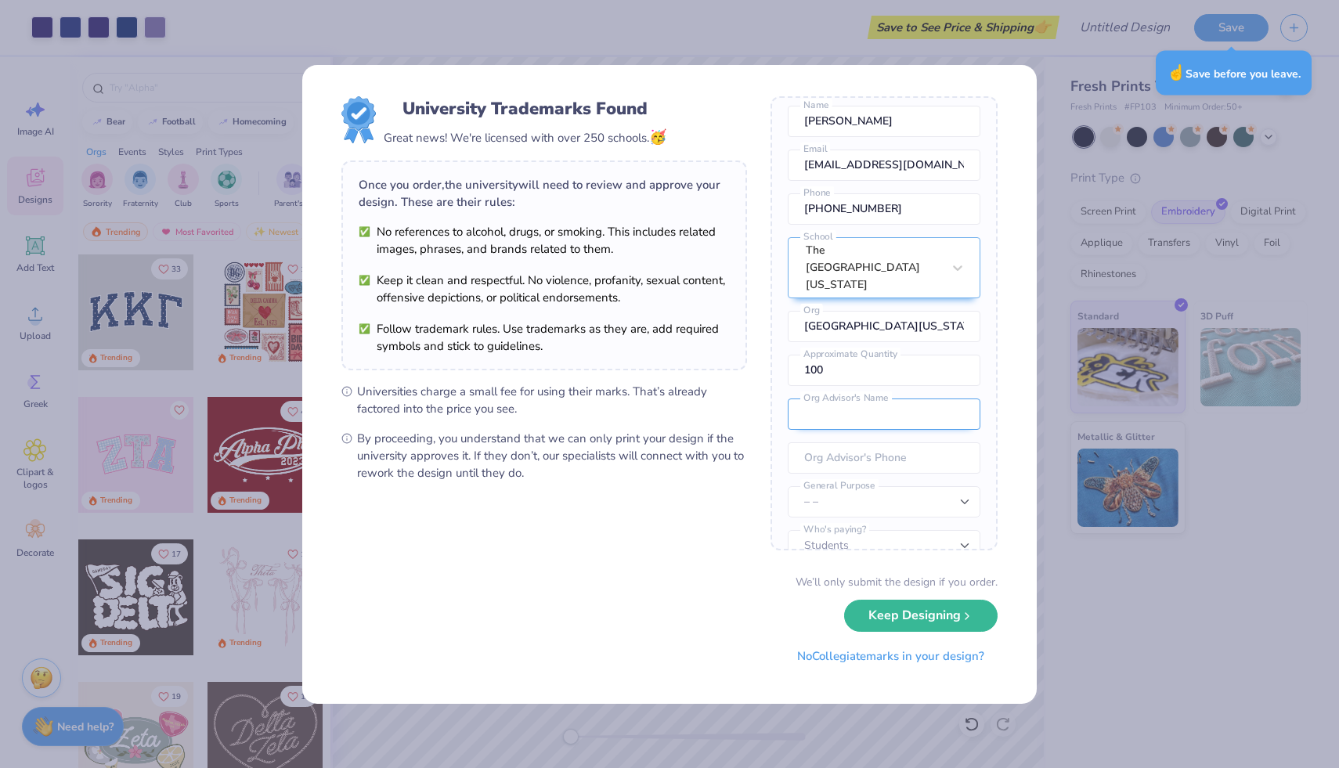
click at [909, 399] on input "text" at bounding box center [884, 414] width 193 height 31
click at [940, 620] on button "Keep Designing" at bounding box center [920, 612] width 153 height 32
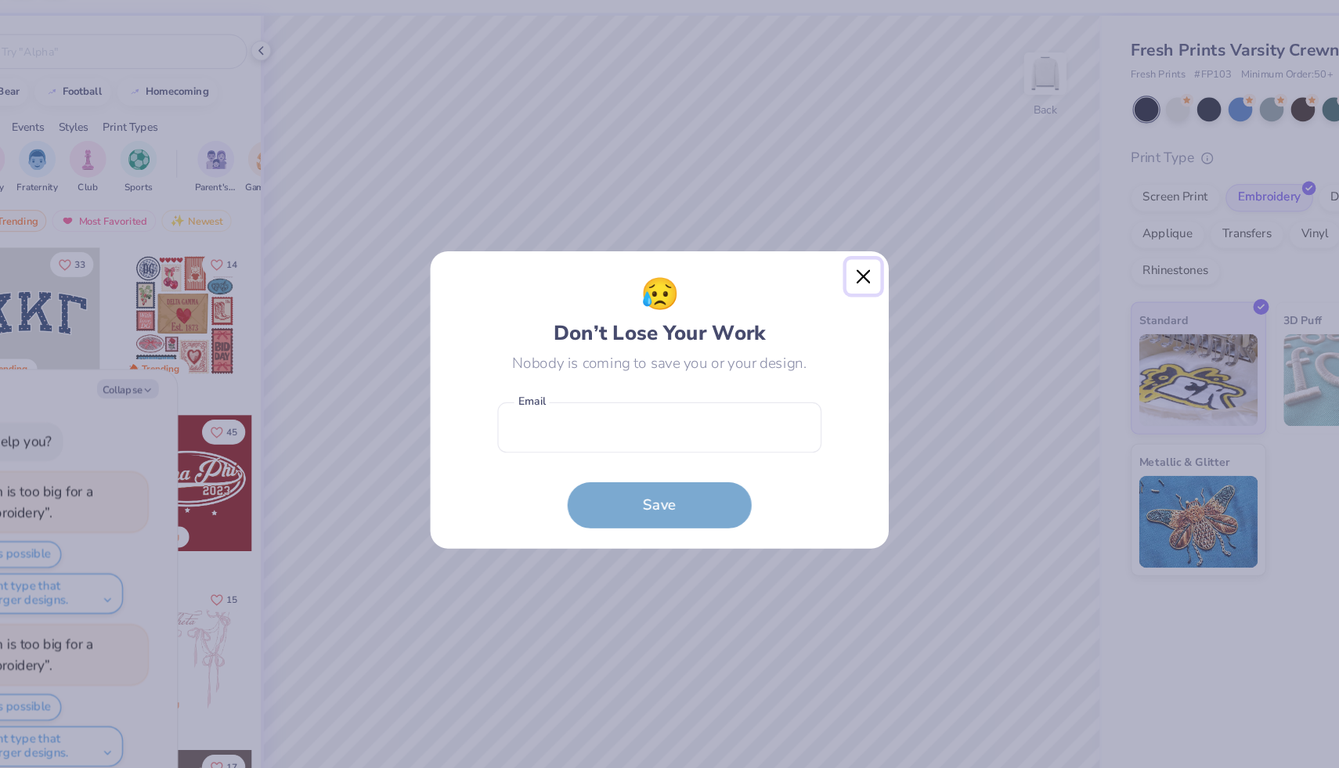
click at [836, 271] on button "Close" at bounding box center [843, 280] width 30 height 30
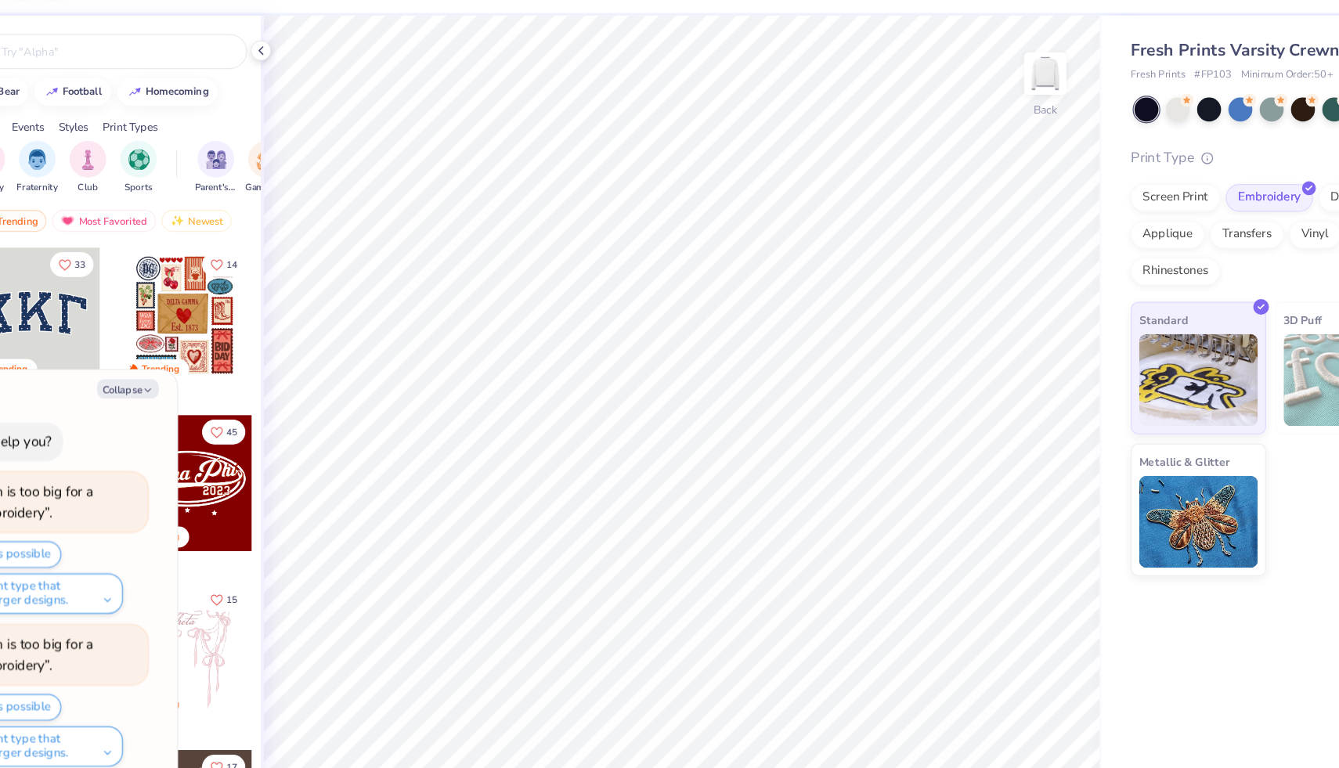
type textarea "x"
